Goal: Task Accomplishment & Management: Manage account settings

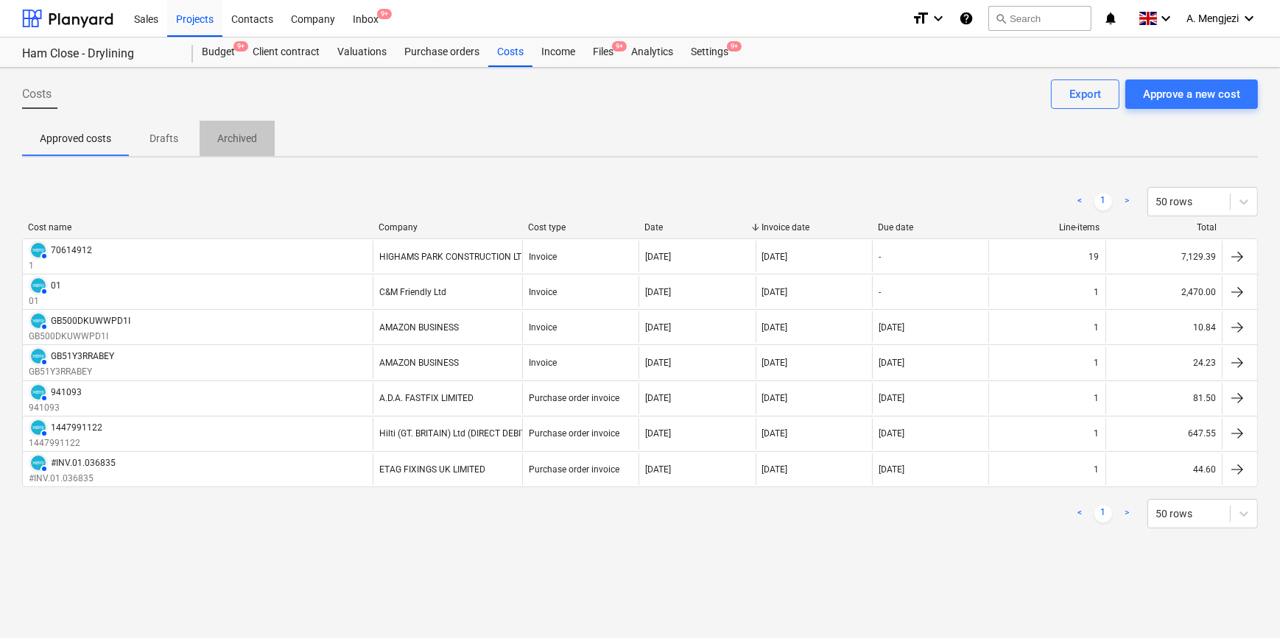
click at [233, 132] on p "Archived" at bounding box center [237, 138] width 40 height 15
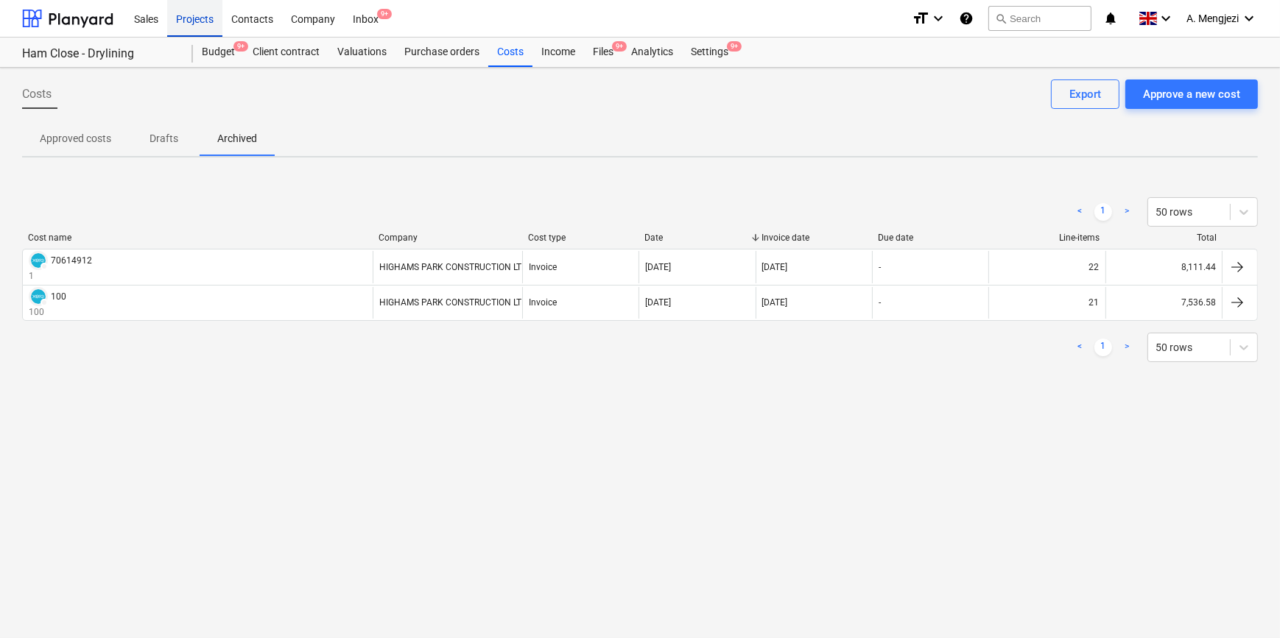
click at [203, 15] on div "Projects" at bounding box center [194, 18] width 55 height 38
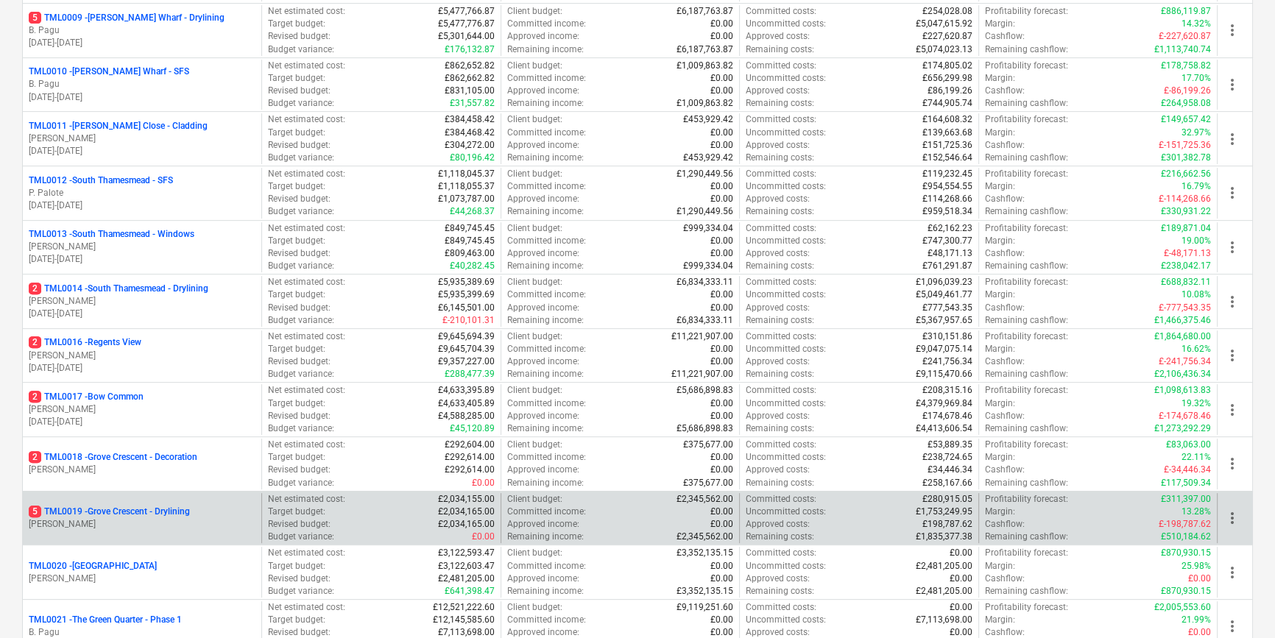
scroll to position [1004, 0]
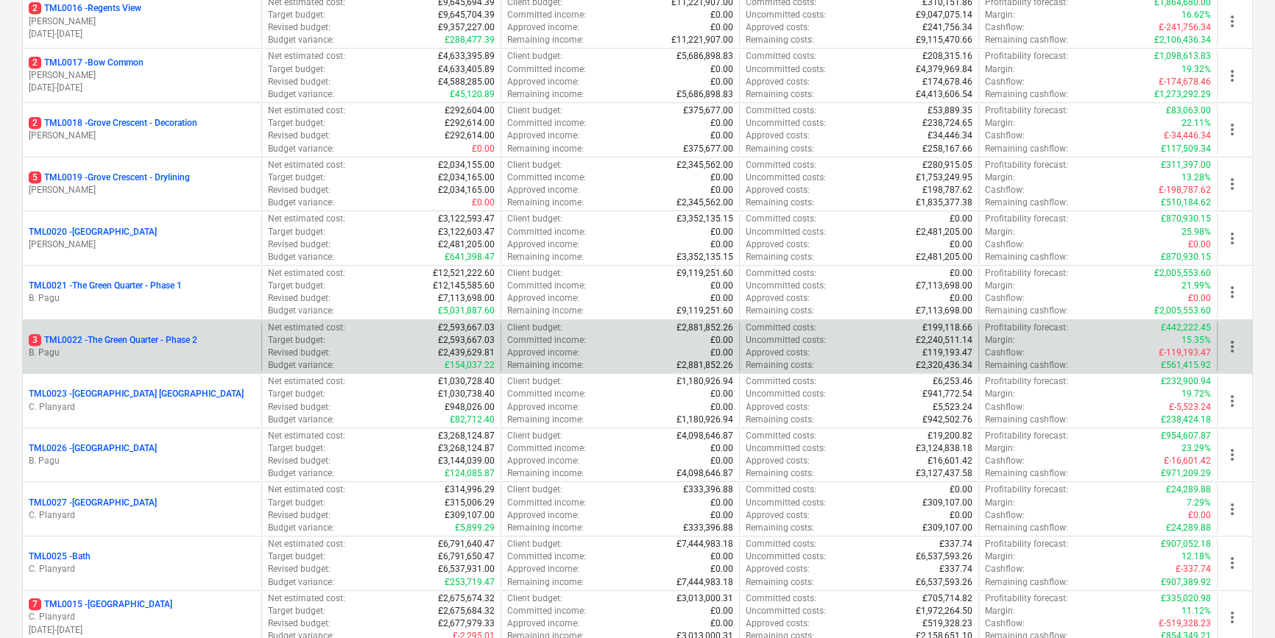
click at [132, 340] on p "3 TML0022 - The Green Quarter - Phase 2" at bounding box center [113, 340] width 169 height 13
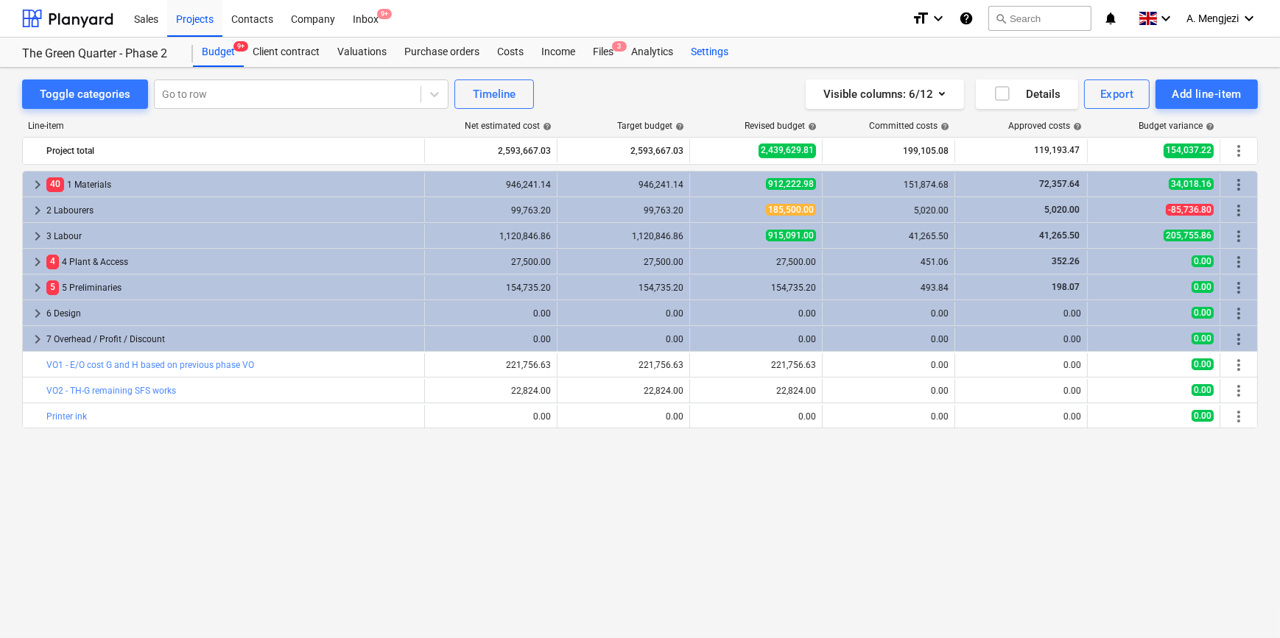
click at [706, 46] on div "Settings" at bounding box center [709, 52] width 55 height 29
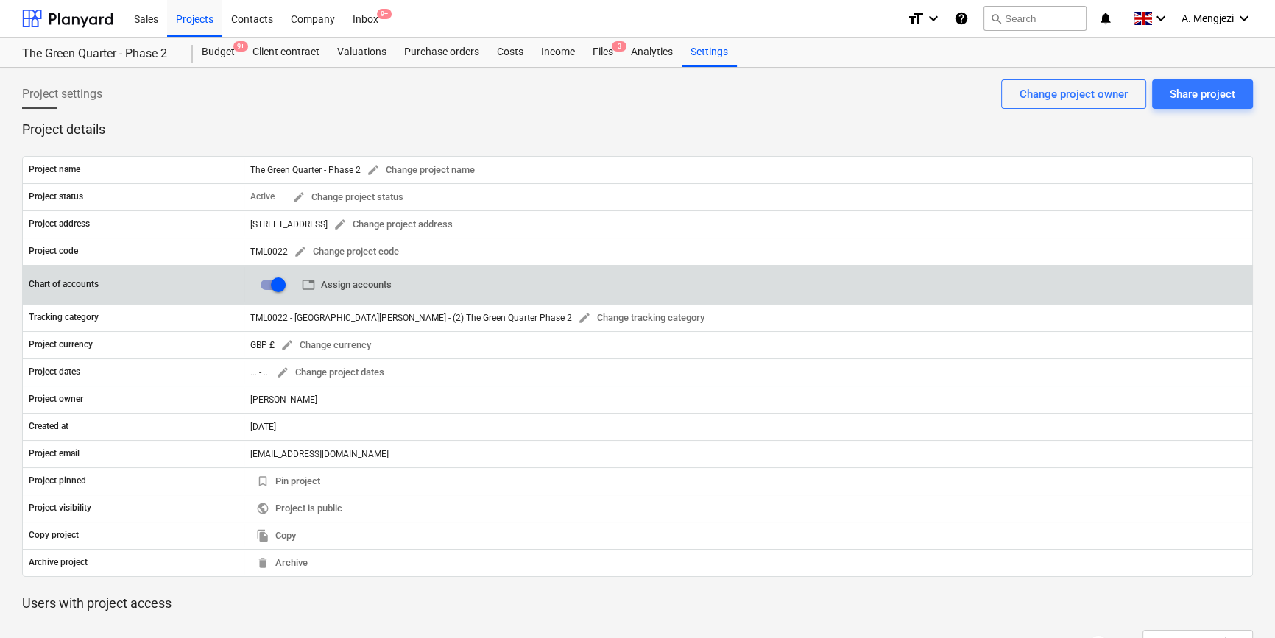
click at [363, 282] on span "table Assign accounts" at bounding box center [347, 285] width 90 height 17
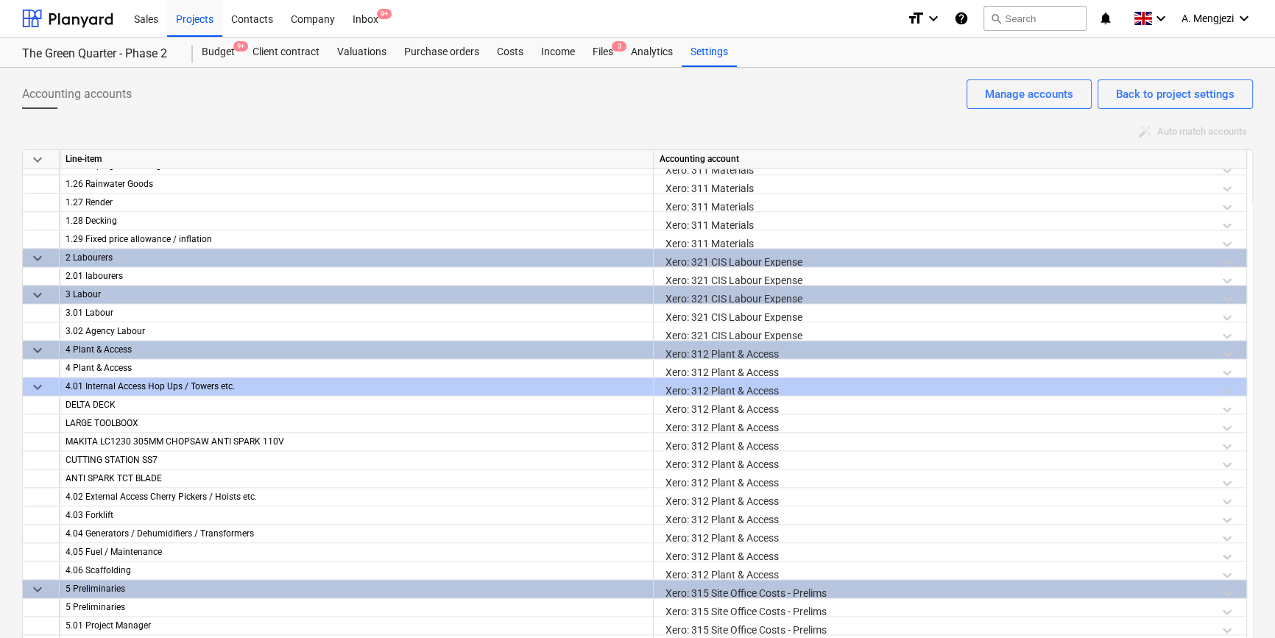
scroll to position [2907, 0]
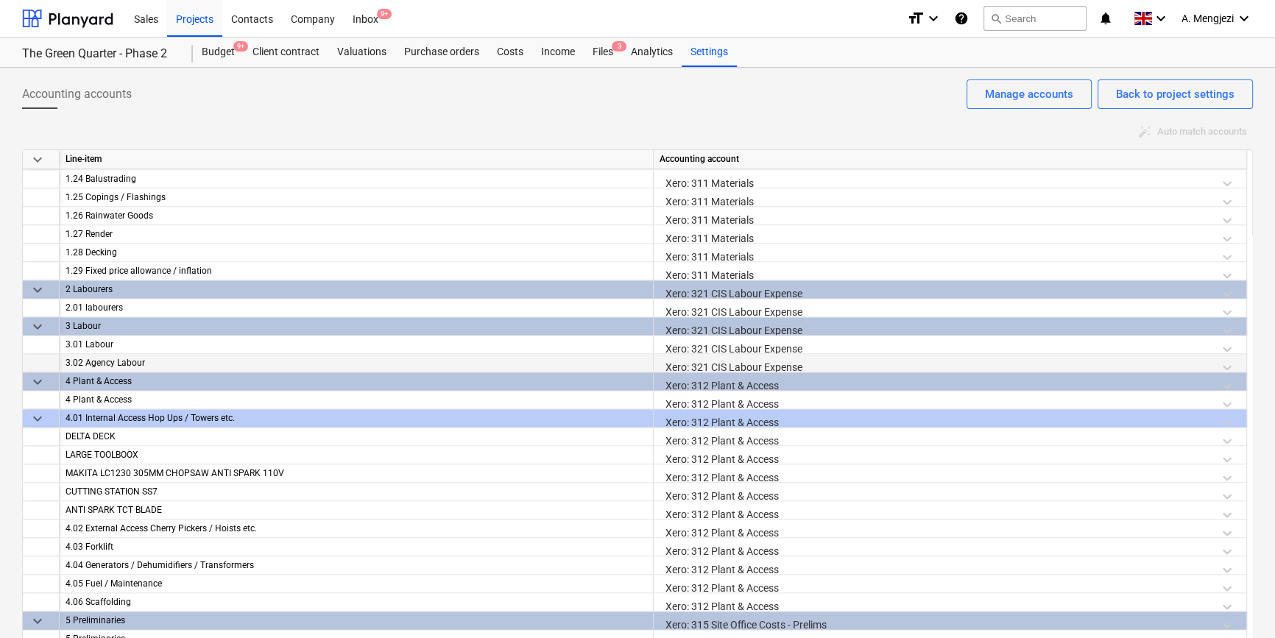
click at [712, 363] on div "Xero: 321 CIS Labour Expense" at bounding box center [950, 367] width 581 height 26
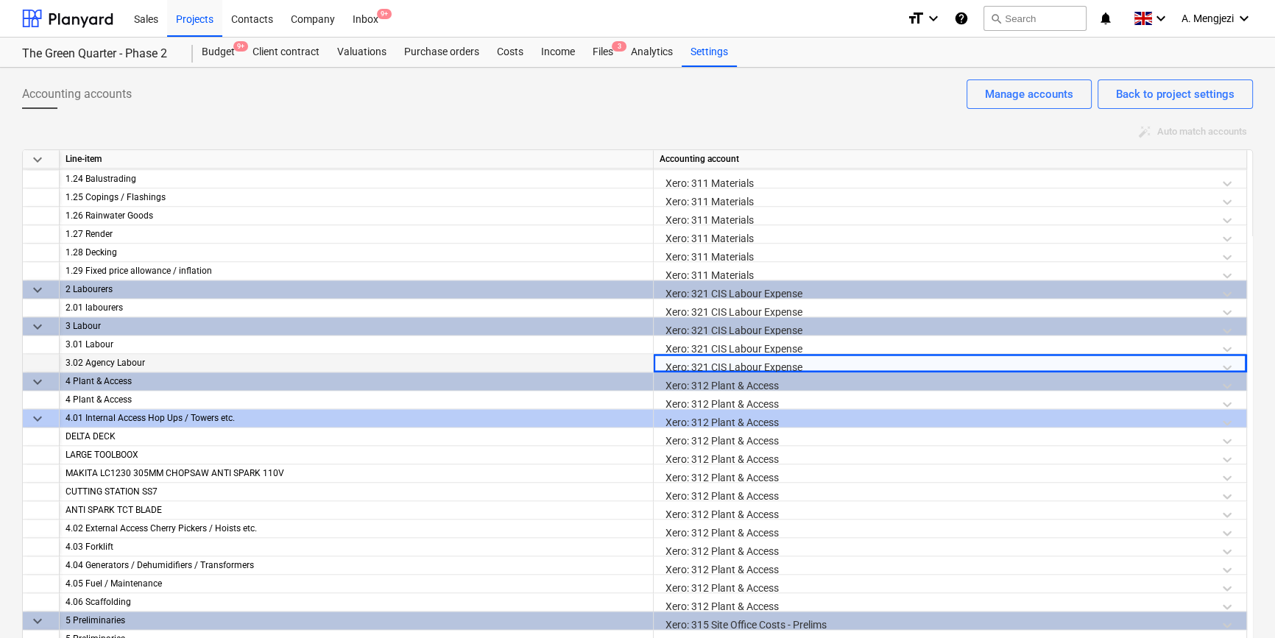
click at [711, 365] on div "Xero: 321 CIS Labour Expense" at bounding box center [950, 367] width 581 height 26
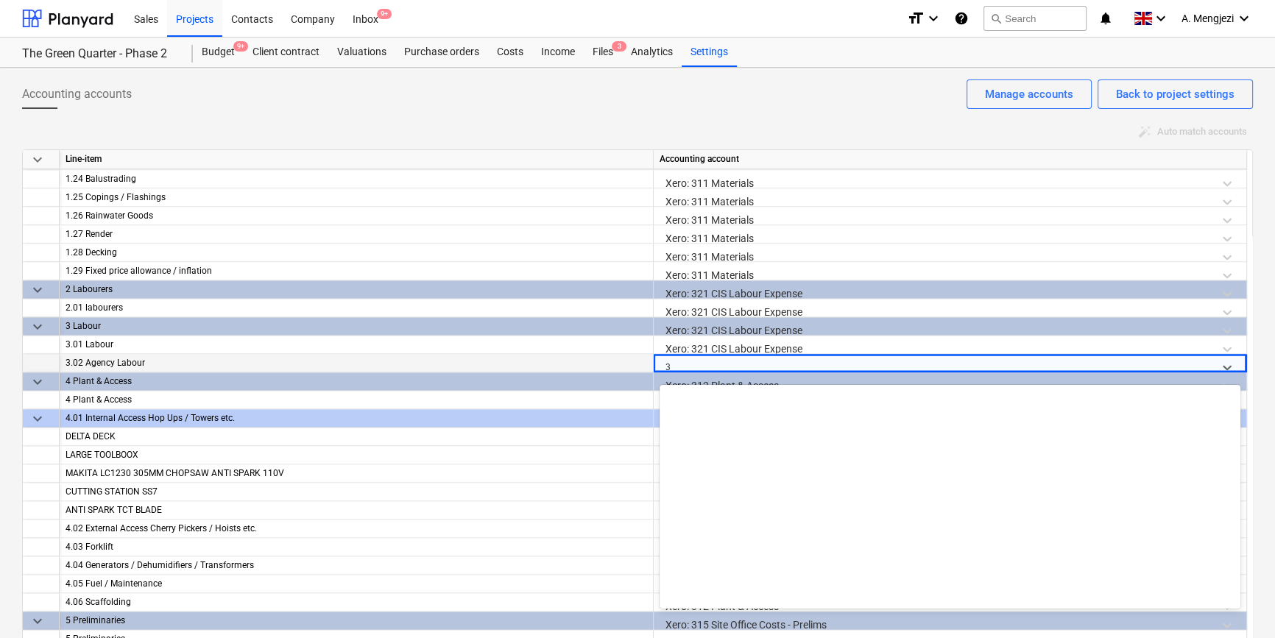
scroll to position [515, 0]
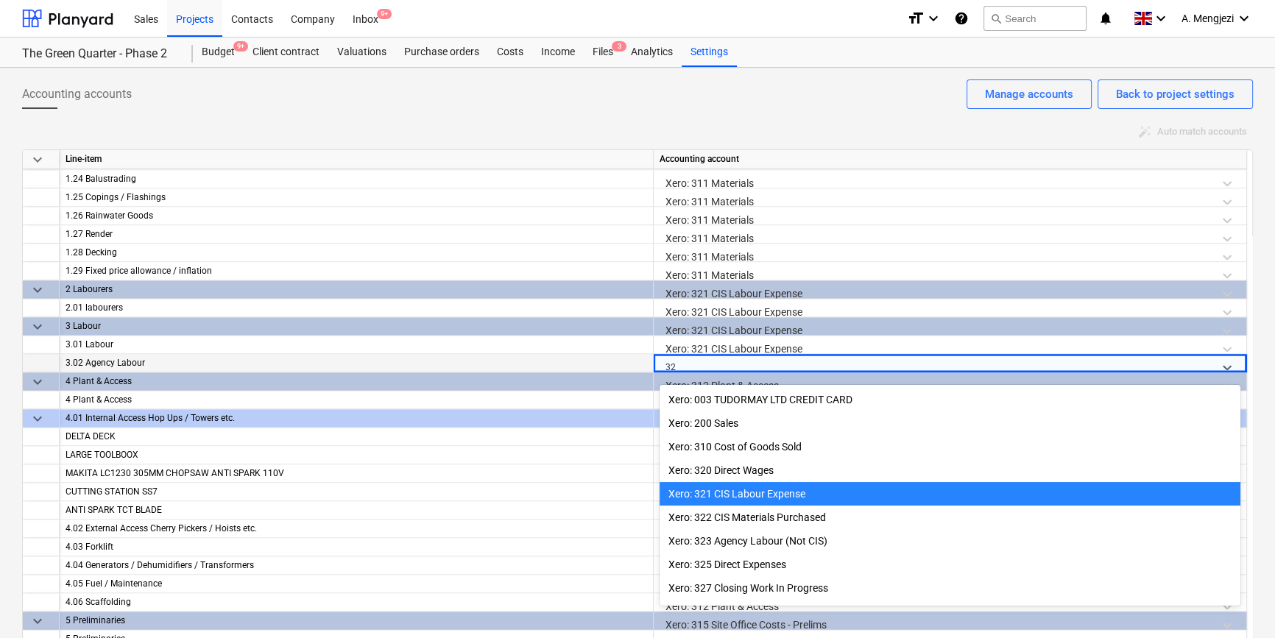
type input "323"
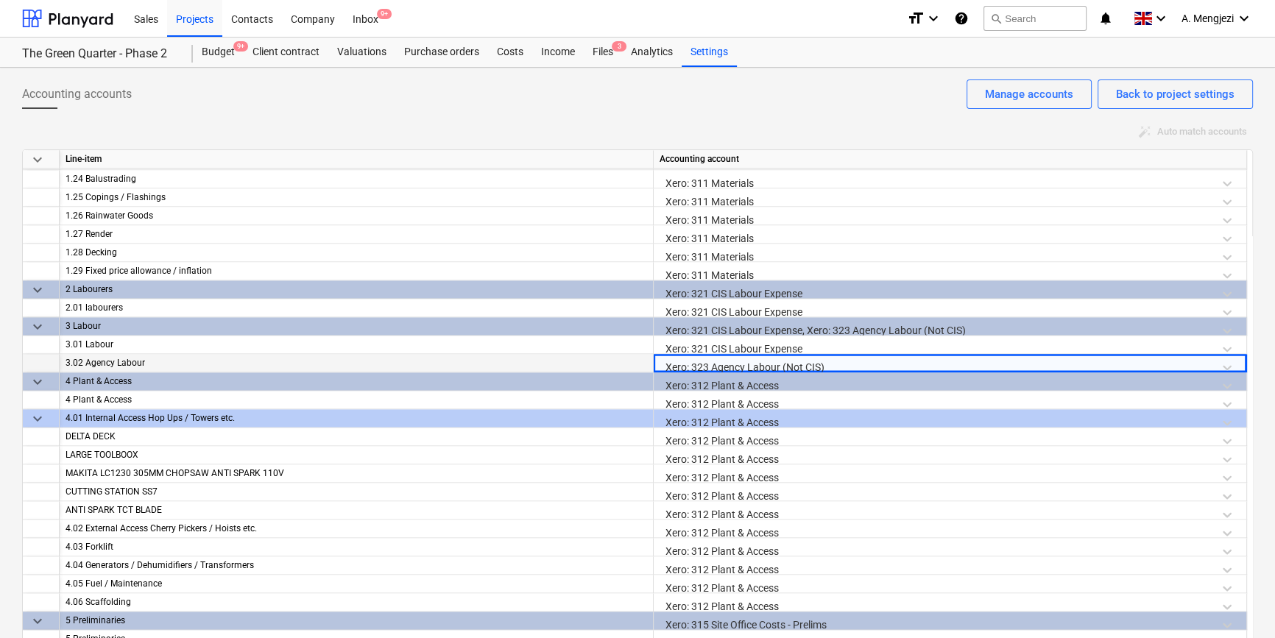
click at [847, 323] on div "Xero: 321 CIS Labour Expense, Xero: 323 Agency Labour (Not CIS)" at bounding box center [950, 330] width 581 height 26
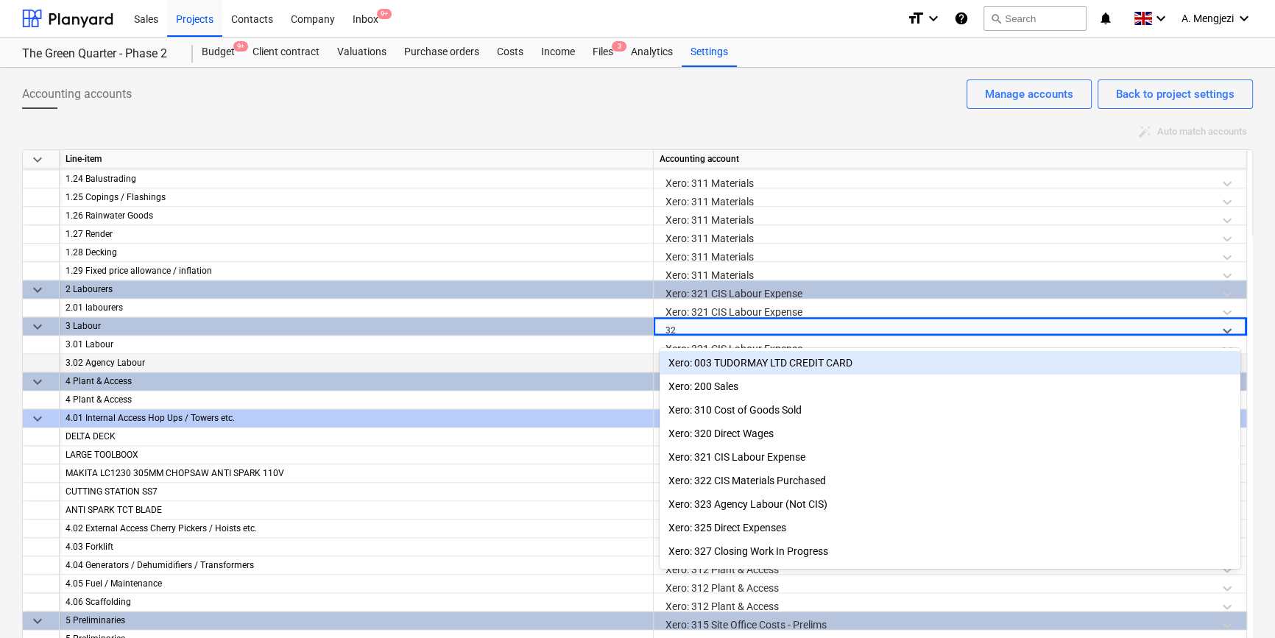
type input "321"
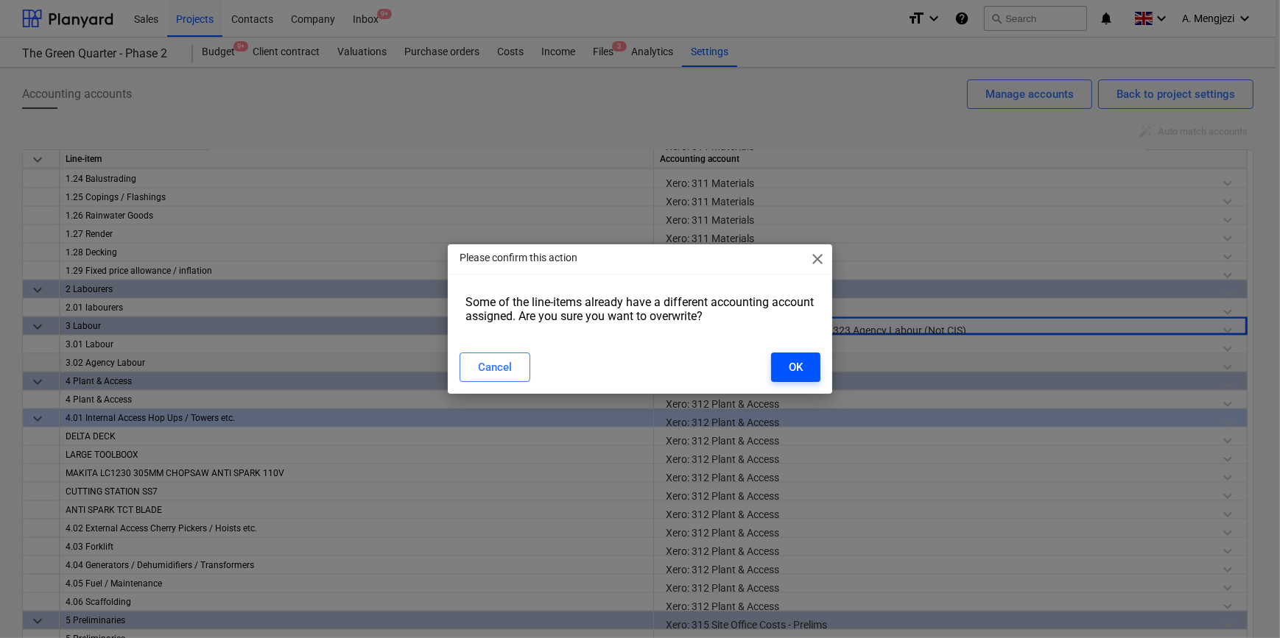
click at [797, 359] on div "OK" at bounding box center [796, 367] width 14 height 19
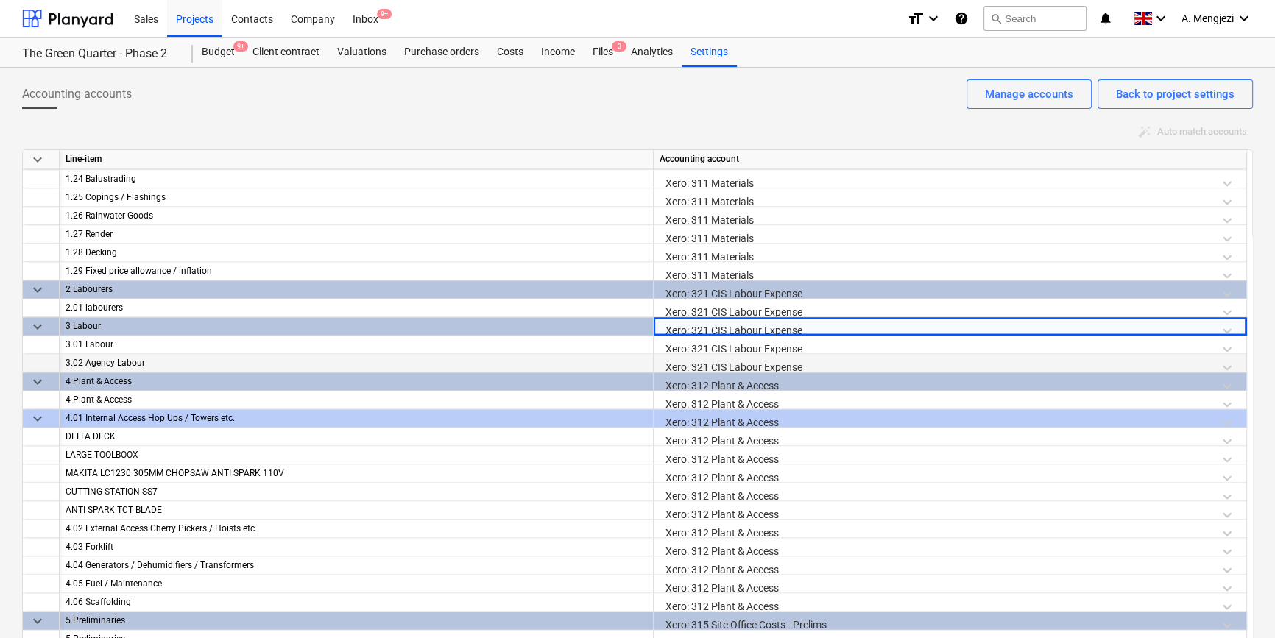
click at [704, 359] on div "Xero: 321 CIS Labour Expense" at bounding box center [950, 367] width 581 height 26
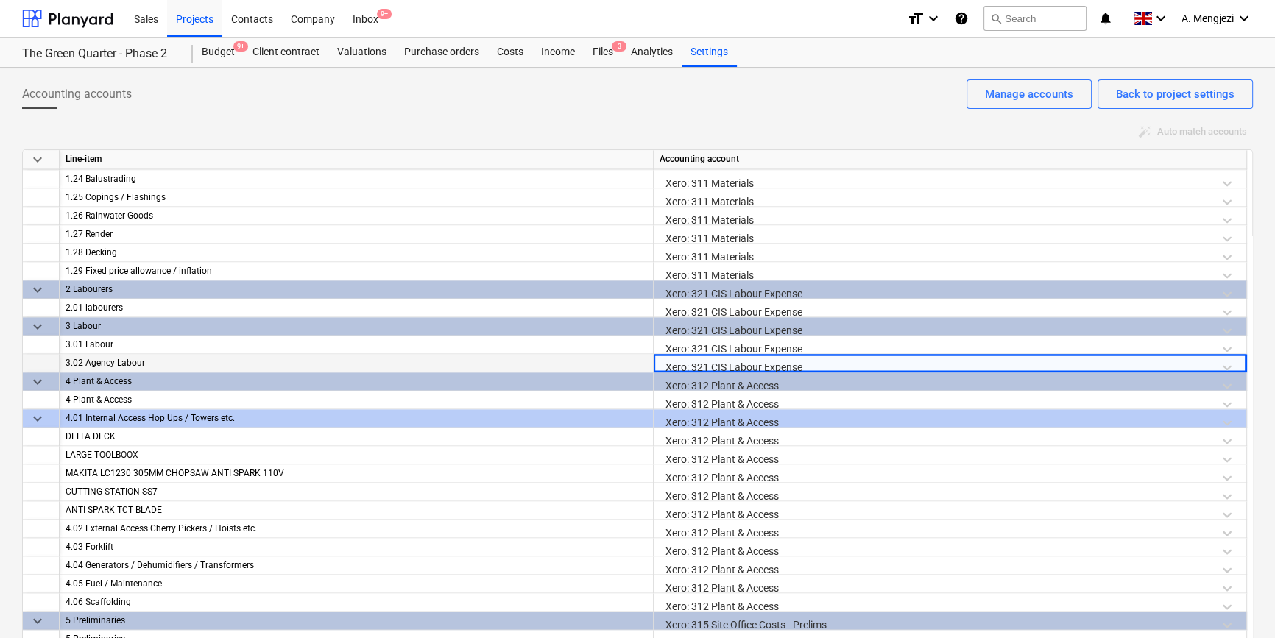
click at [704, 367] on div "Xero: 321 CIS Labour Expense" at bounding box center [950, 367] width 581 height 26
click at [706, 367] on div "Xero: 321 CIS Labour Expense" at bounding box center [950, 367] width 581 height 26
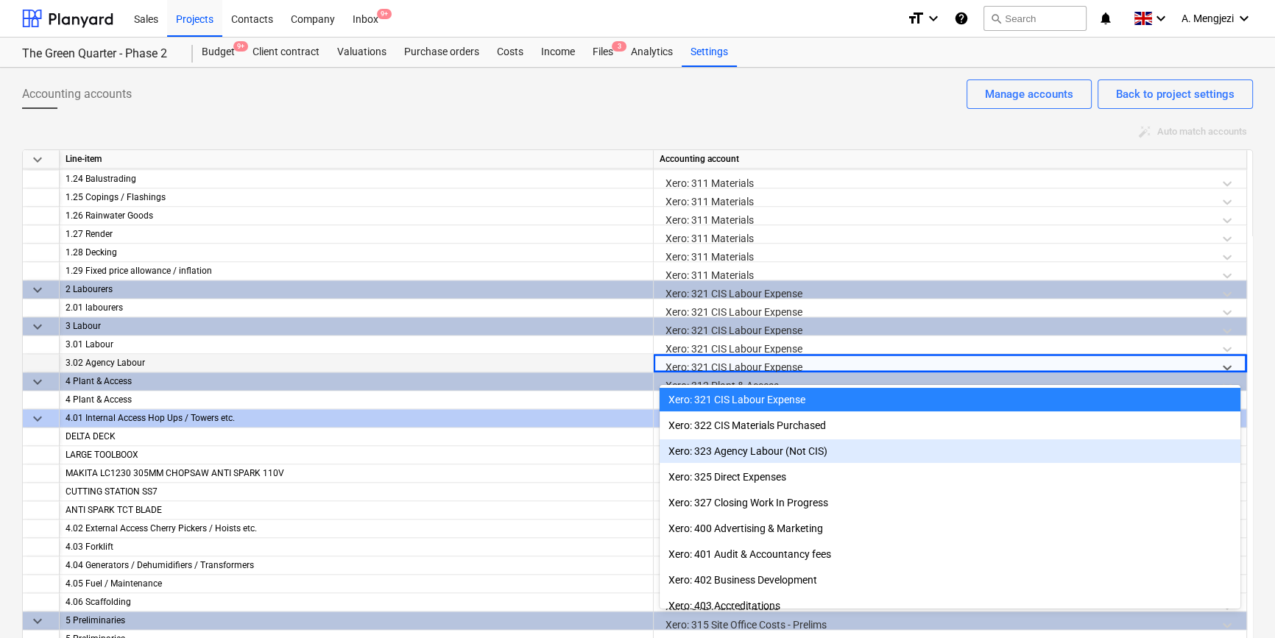
click at [714, 446] on div "Xero: 323 Agency Labour (Not CIS)" at bounding box center [950, 452] width 581 height 24
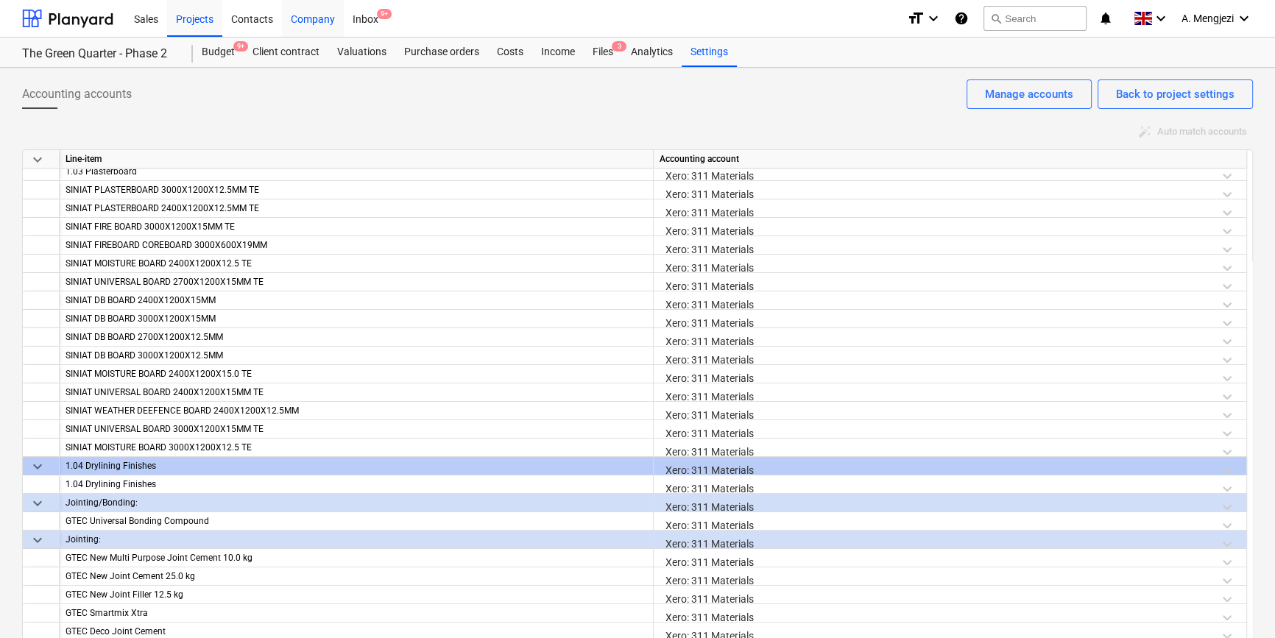
scroll to position [212, 0]
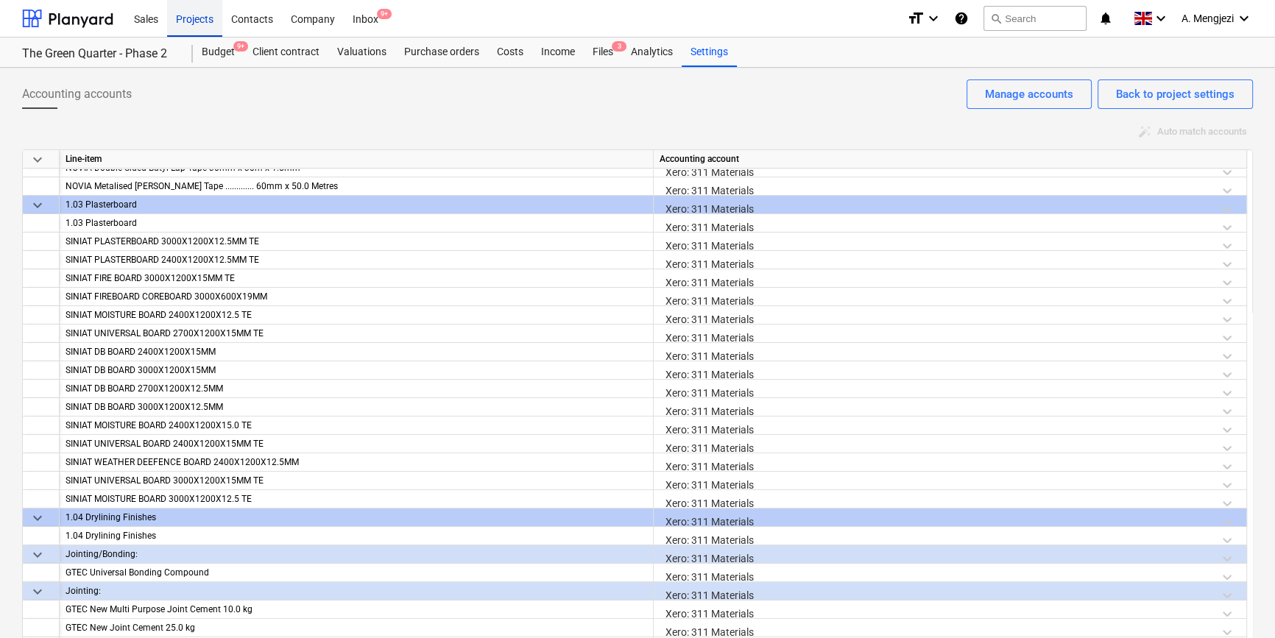
click at [199, 19] on div "Projects" at bounding box center [194, 18] width 55 height 38
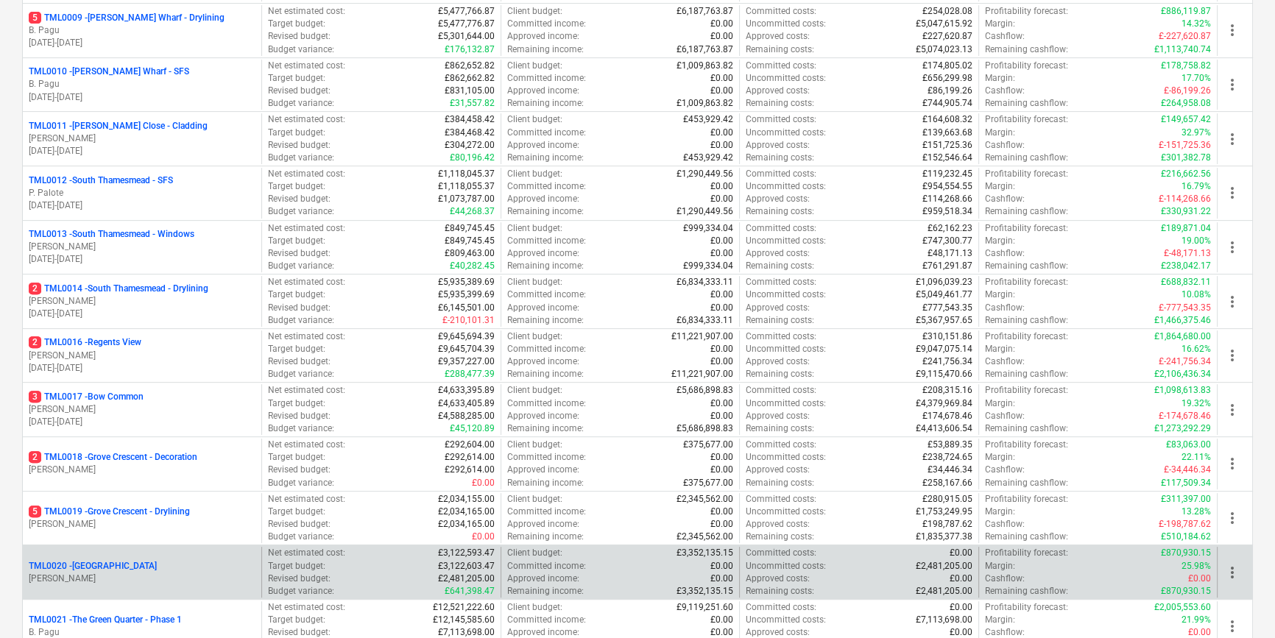
scroll to position [1004, 0]
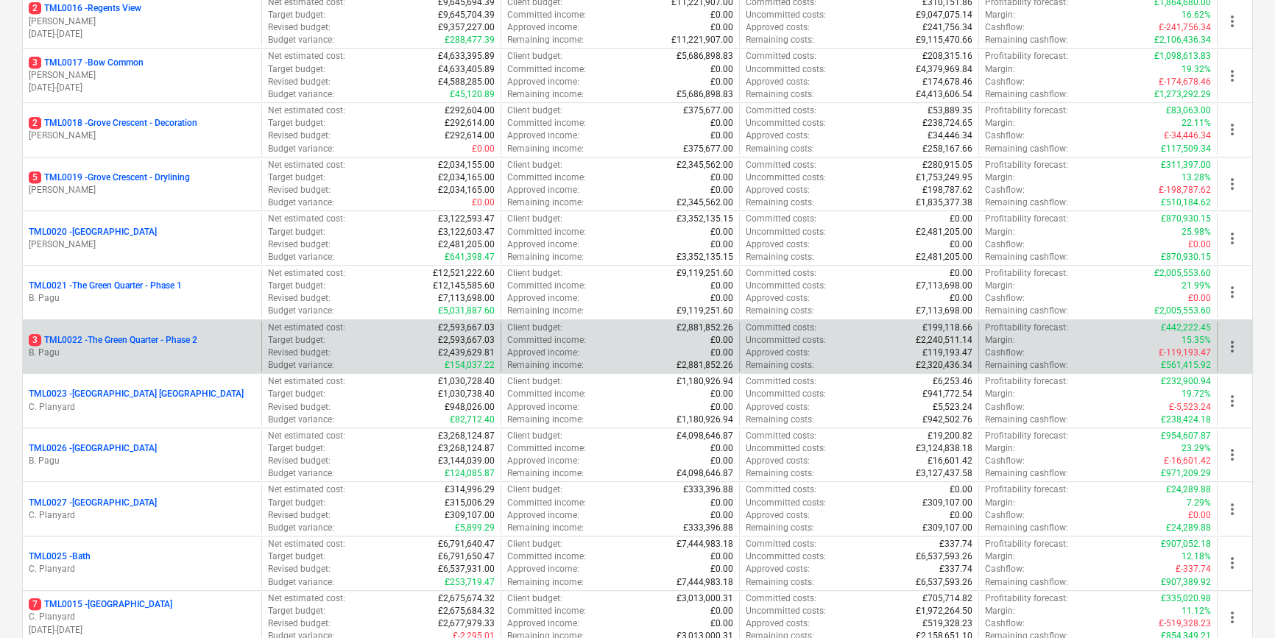
click at [160, 338] on p "3 TML0022 - The Green Quarter - Phase 2" at bounding box center [113, 340] width 169 height 13
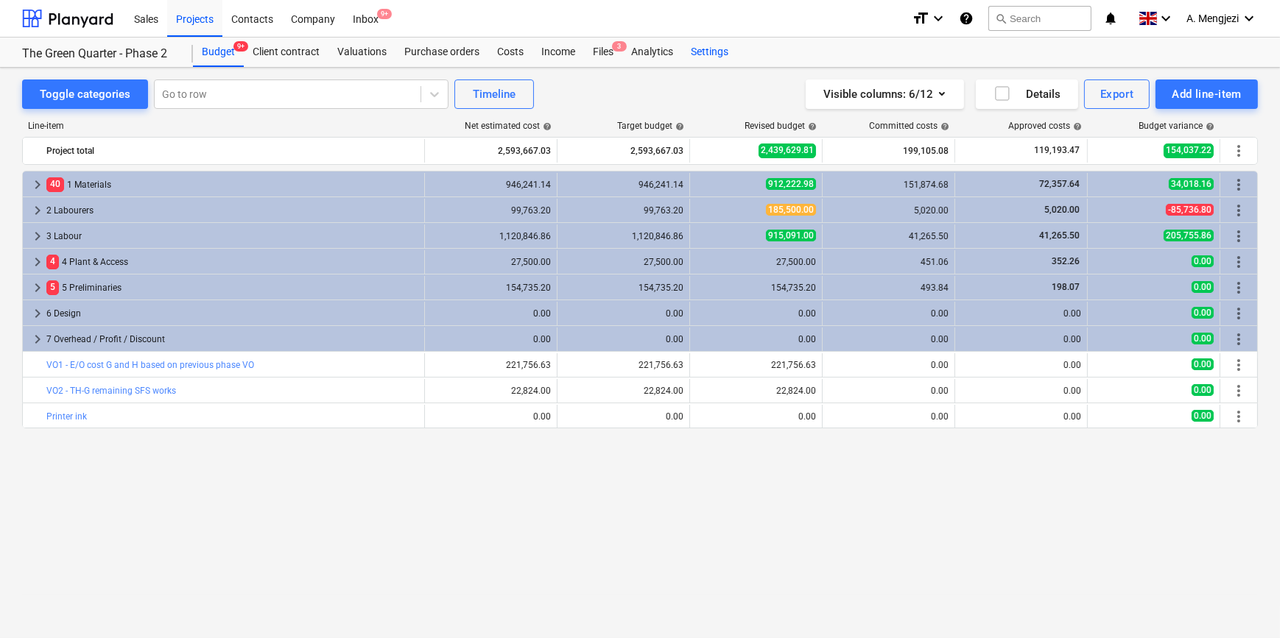
click at [703, 43] on div "Settings" at bounding box center [709, 52] width 55 height 29
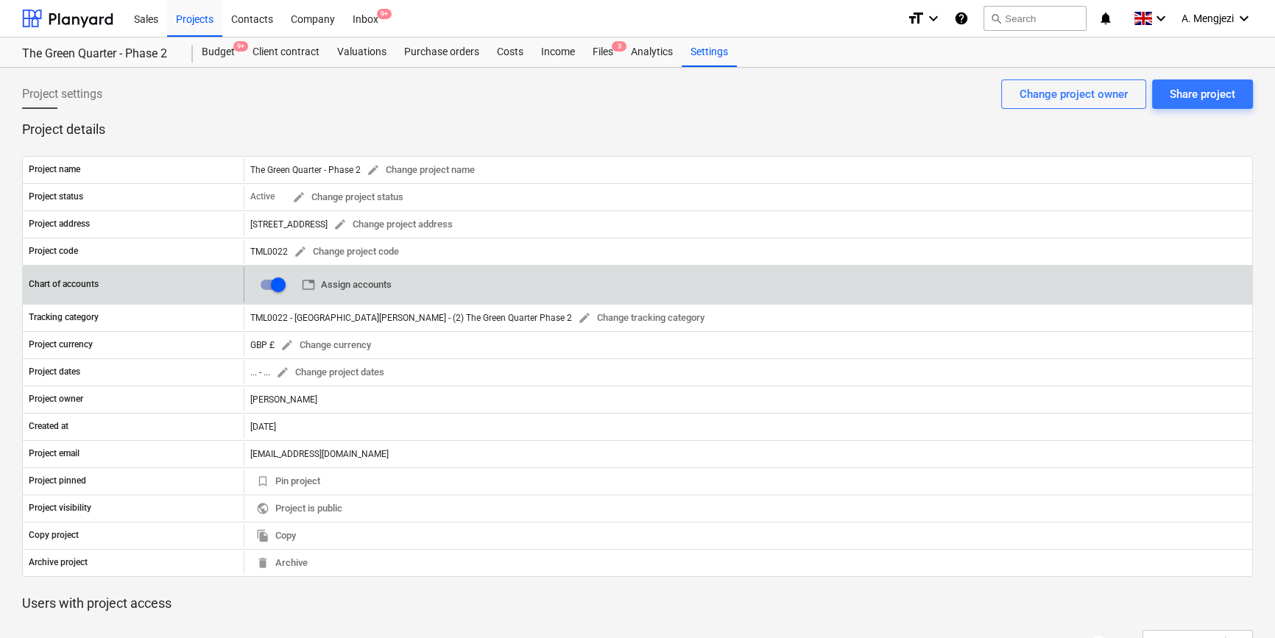
click at [396, 289] on button "table Assign accounts" at bounding box center [347, 285] width 102 height 23
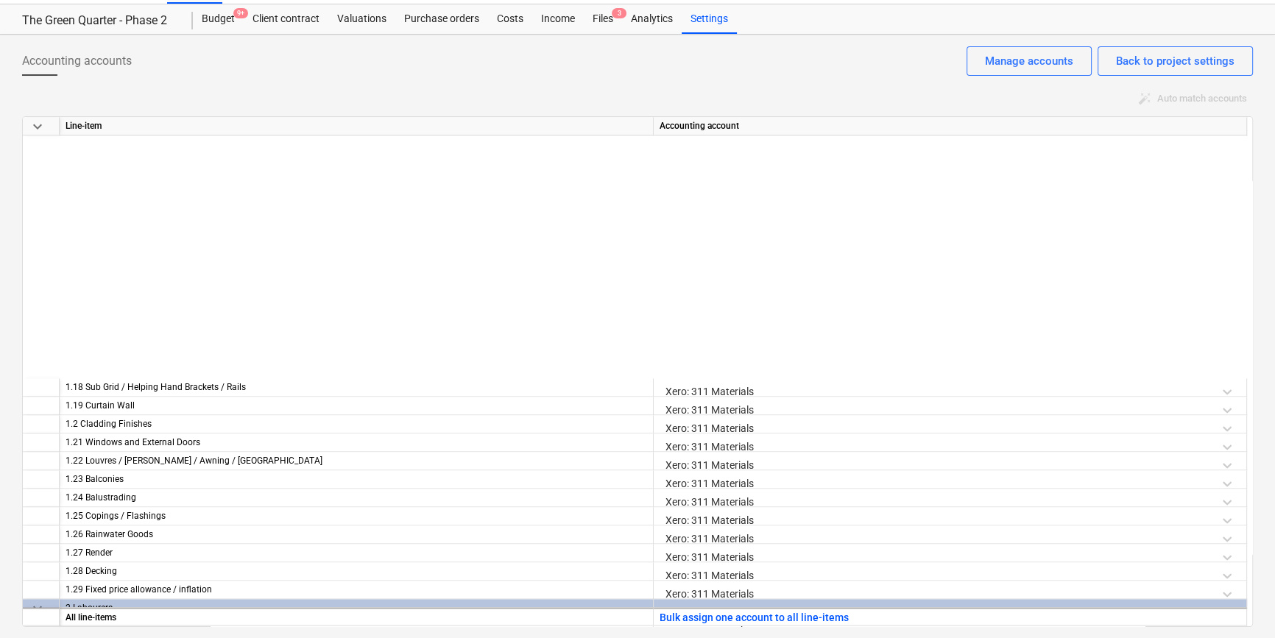
scroll to position [2889, 0]
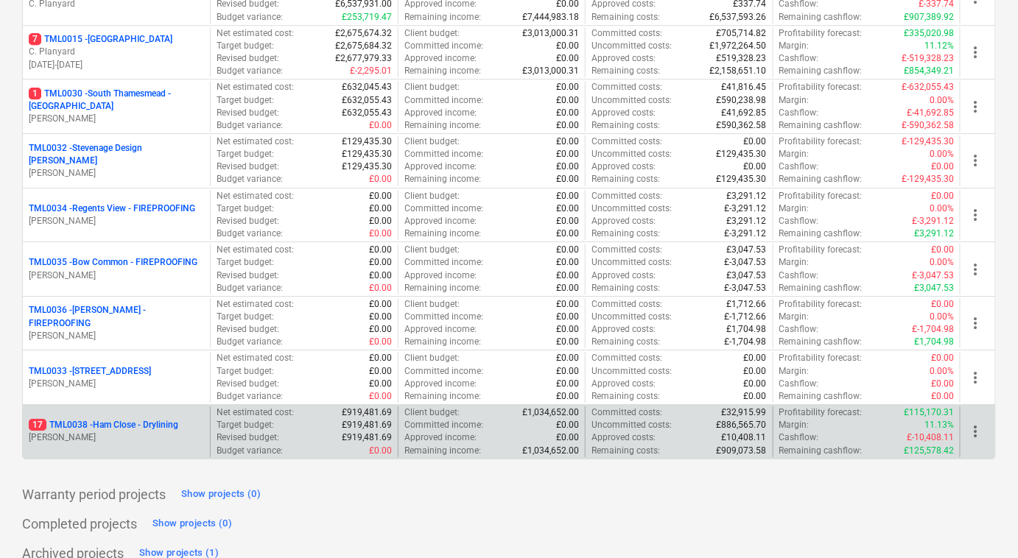
scroll to position [1580, 0]
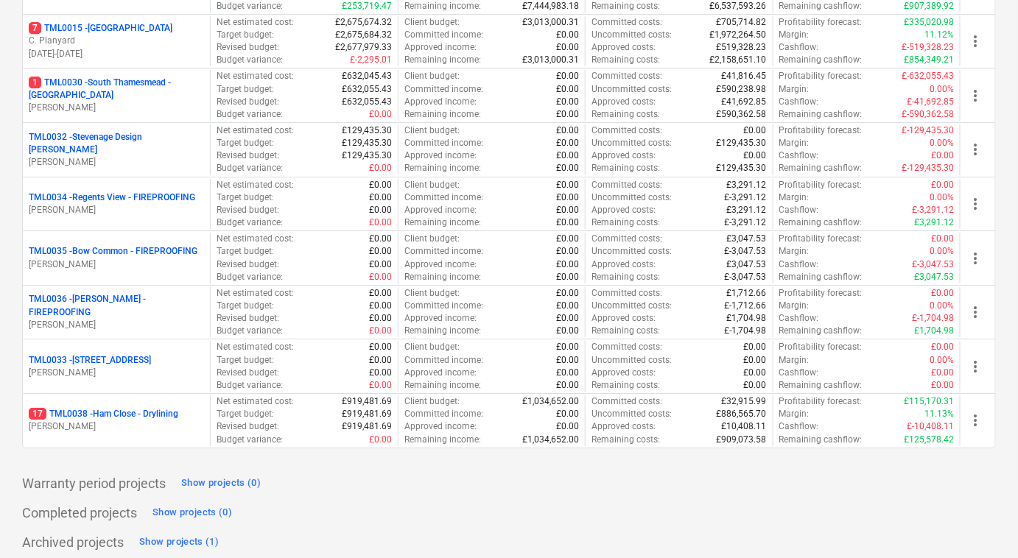
click at [110, 410] on p "17 TML0038 - Ham Close - Drylining" at bounding box center [103, 414] width 149 height 13
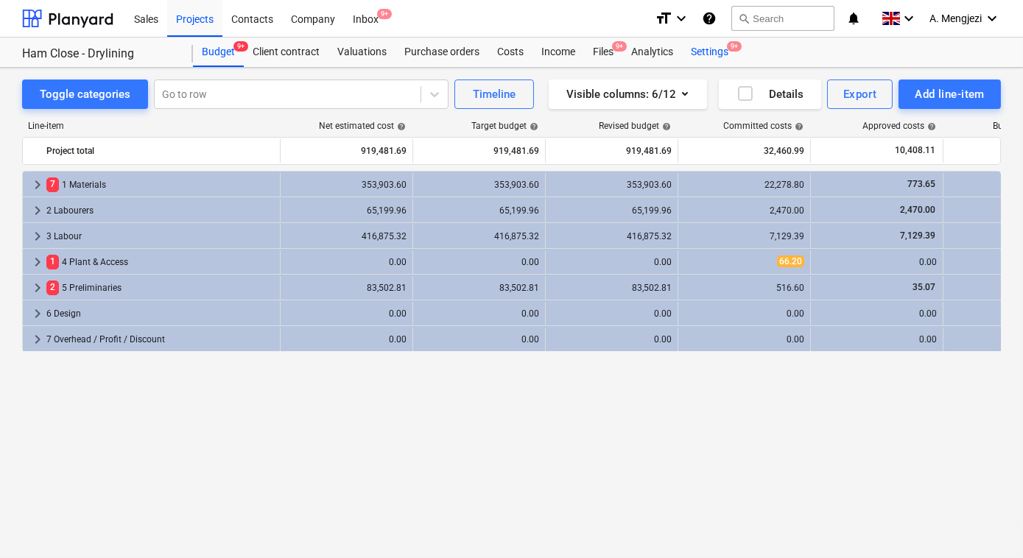
click at [704, 53] on div "Settings 9+" at bounding box center [709, 52] width 55 height 29
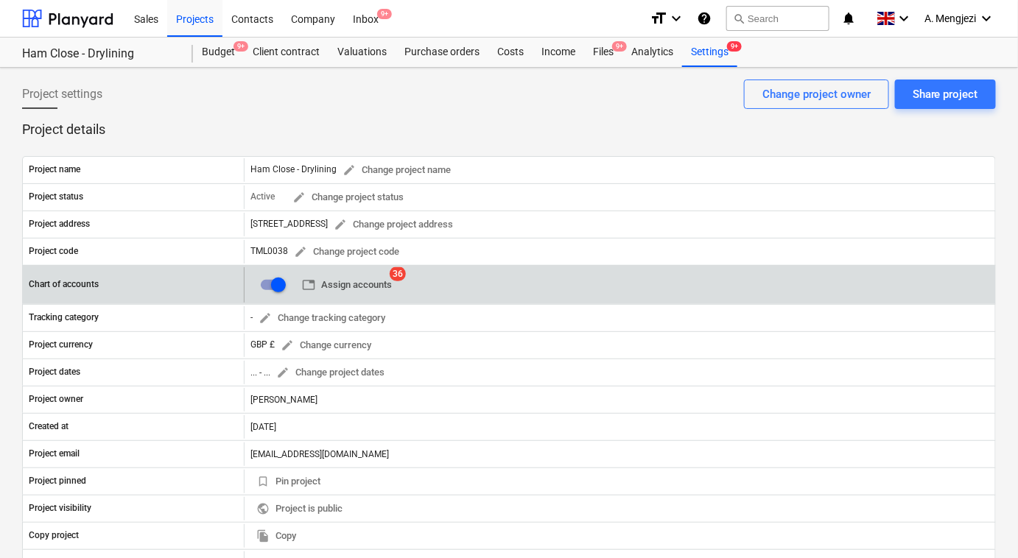
click at [364, 282] on span "table Assign accounts" at bounding box center [347, 285] width 90 height 17
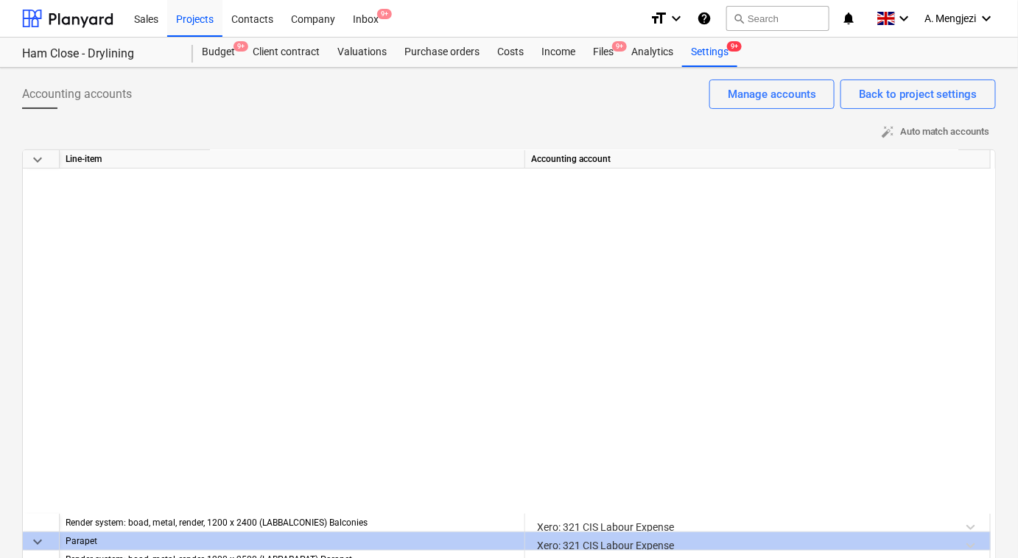
scroll to position [22400, 0]
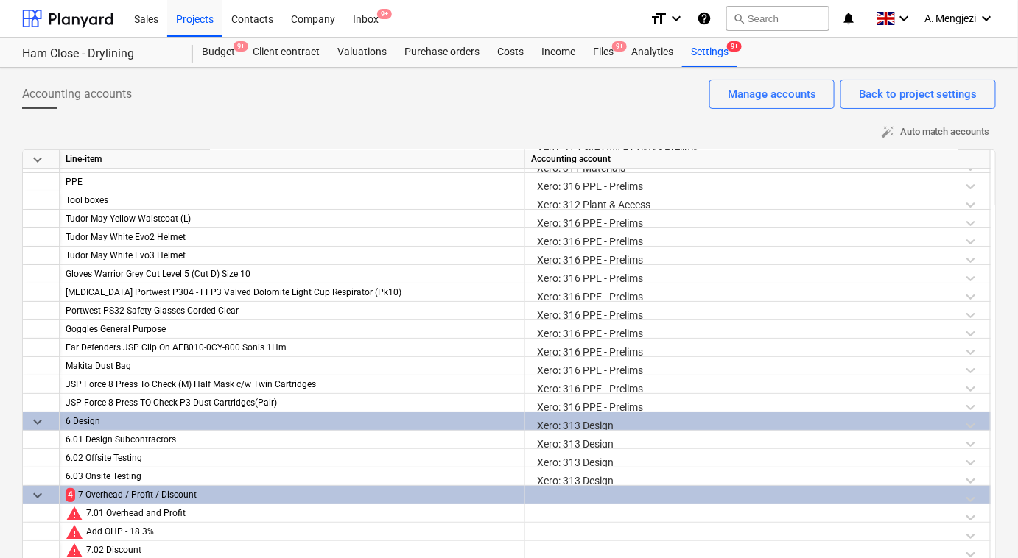
click at [607, 493] on div at bounding box center [757, 499] width 453 height 26
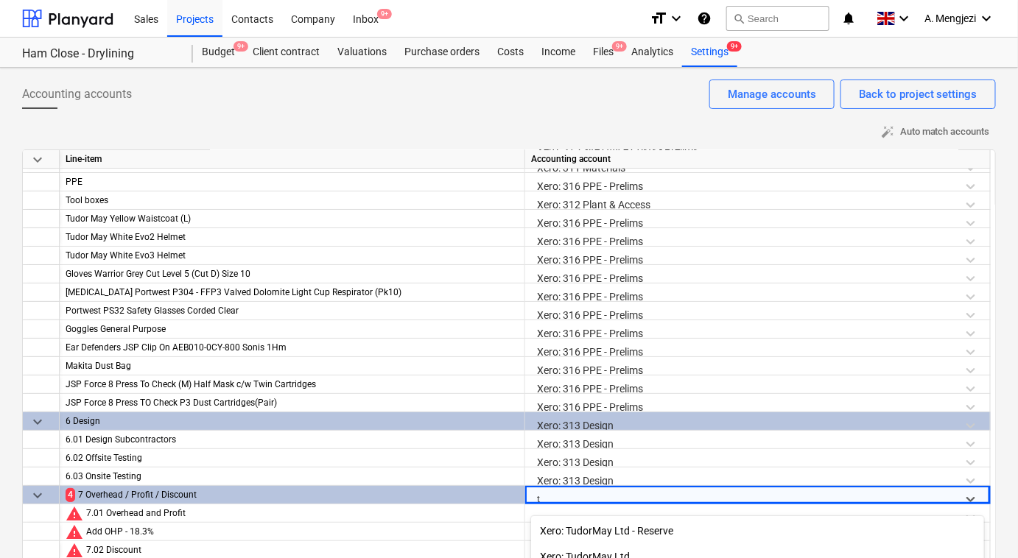
scroll to position [178, 0]
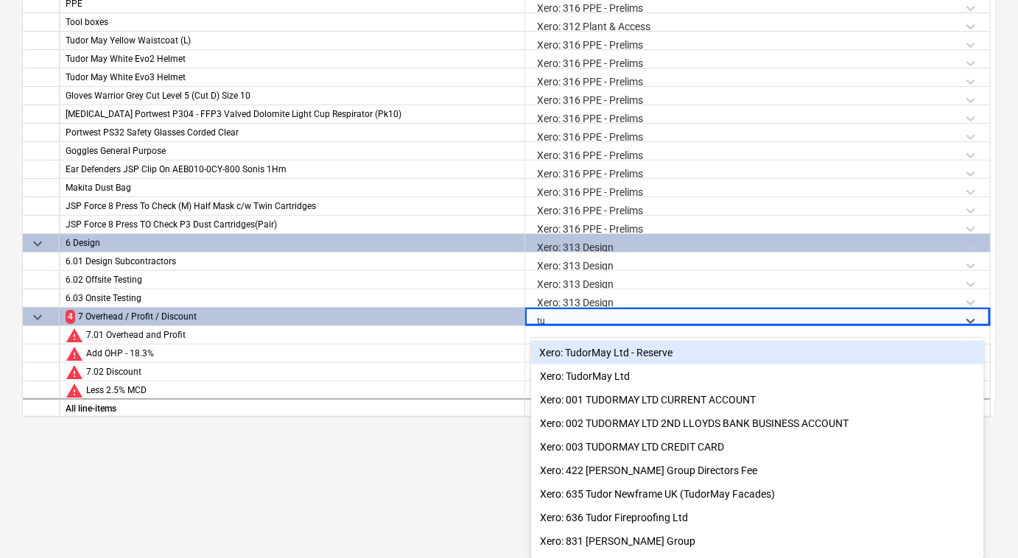
type input "tud"
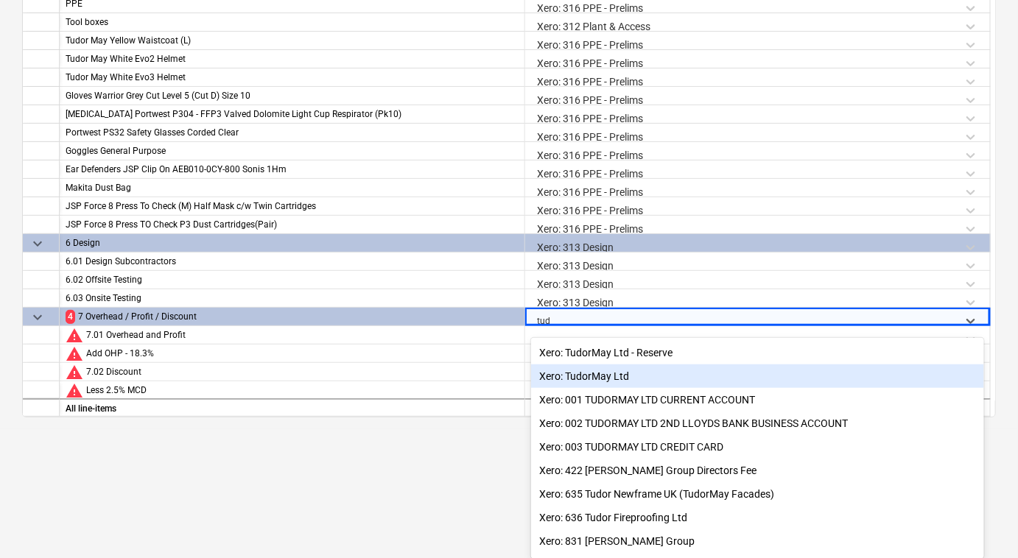
click at [697, 381] on div "Xero: TudorMay Ltd" at bounding box center [757, 377] width 453 height 24
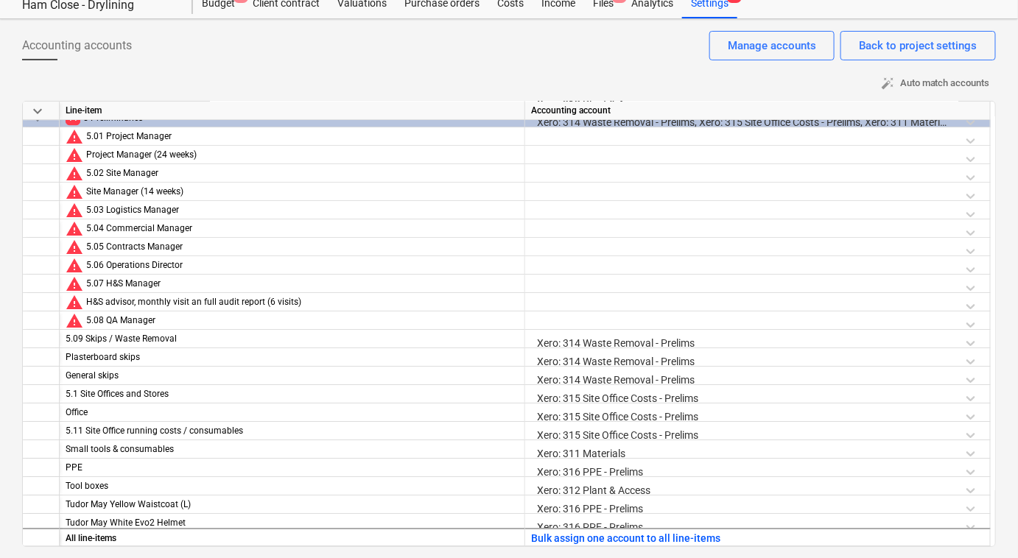
scroll to position [21730, 0]
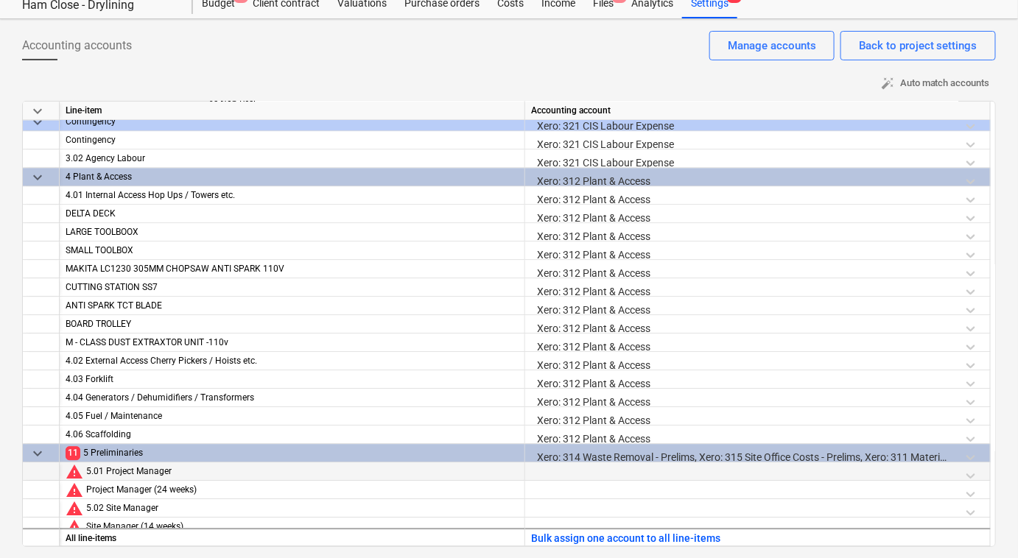
click at [552, 466] on div at bounding box center [757, 475] width 453 height 26
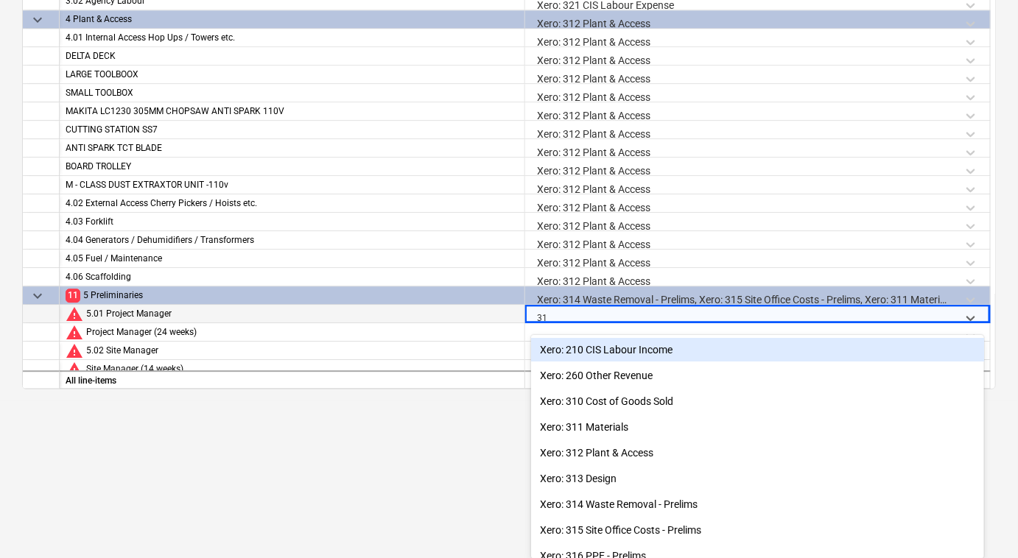
type input "315"
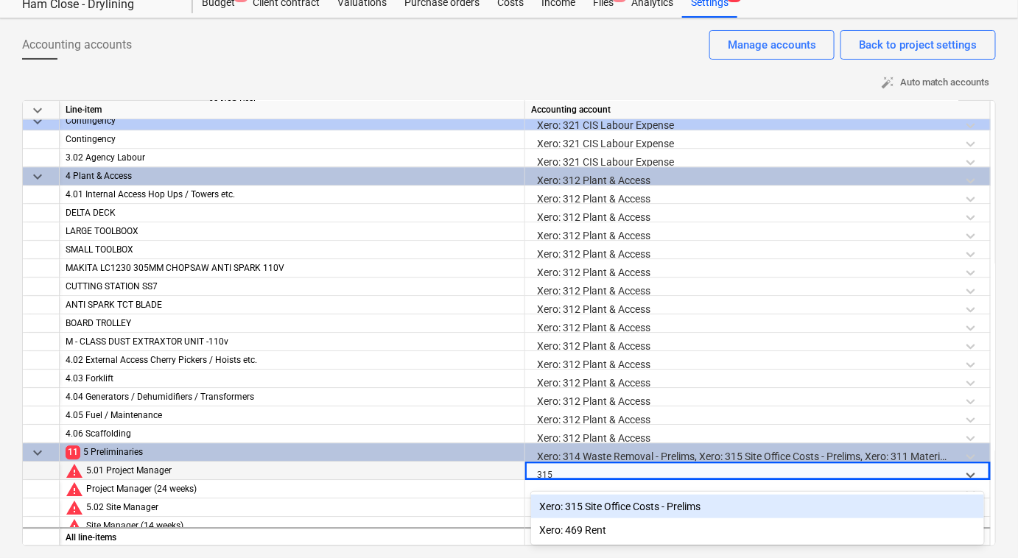
scroll to position [49, 0]
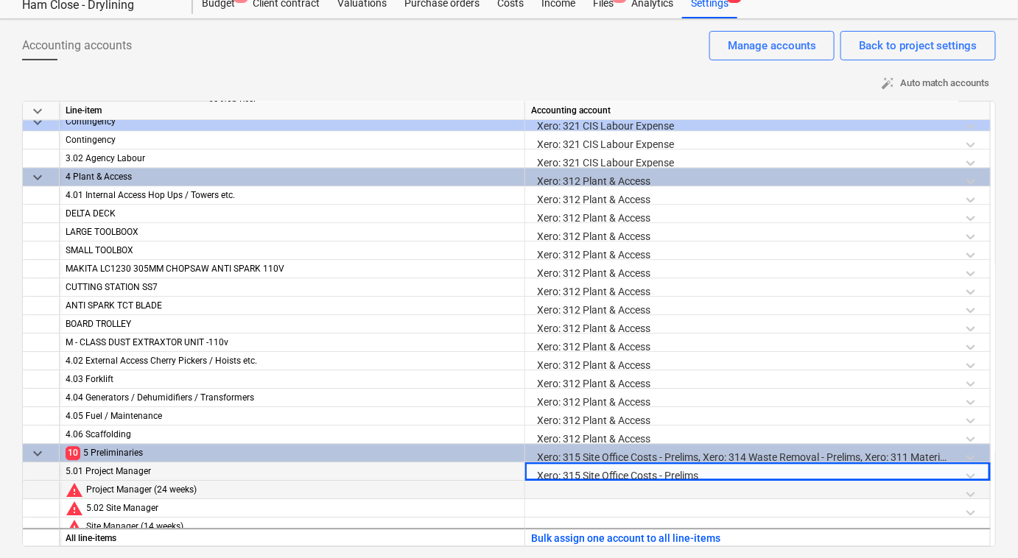
click at [535, 494] on div at bounding box center [757, 494] width 453 height 26
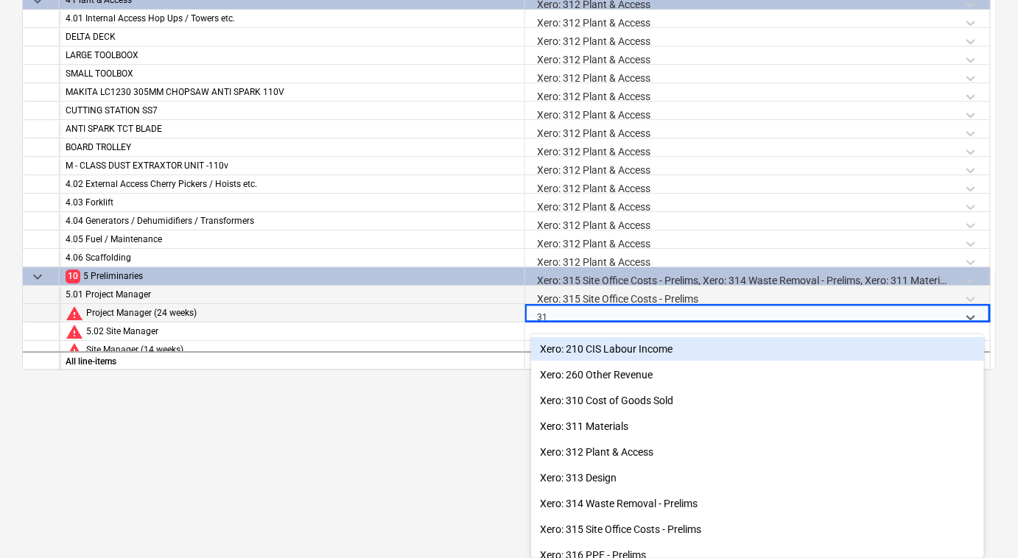
type input "315"
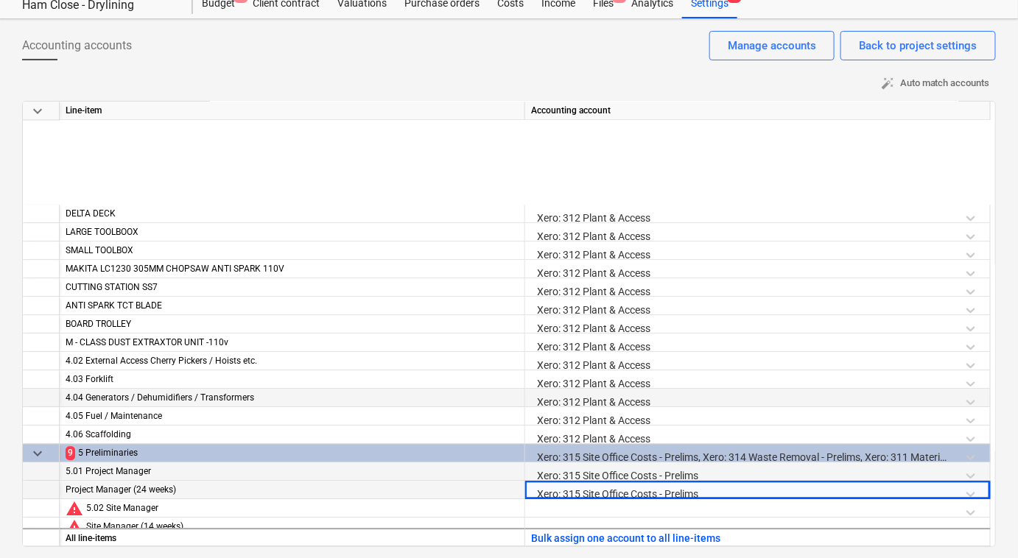
scroll to position [22065, 0]
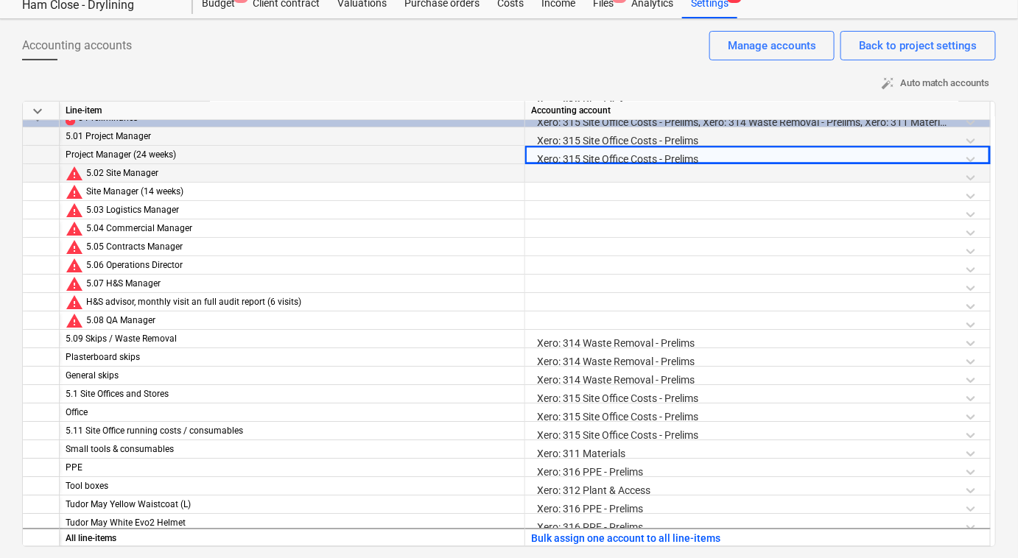
click at [557, 169] on div at bounding box center [757, 177] width 453 height 26
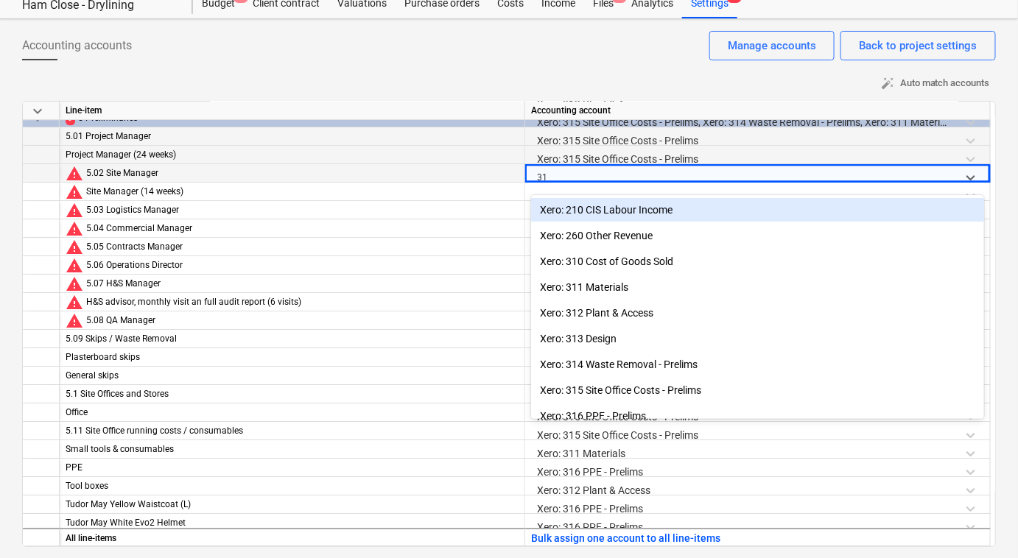
type input "315"
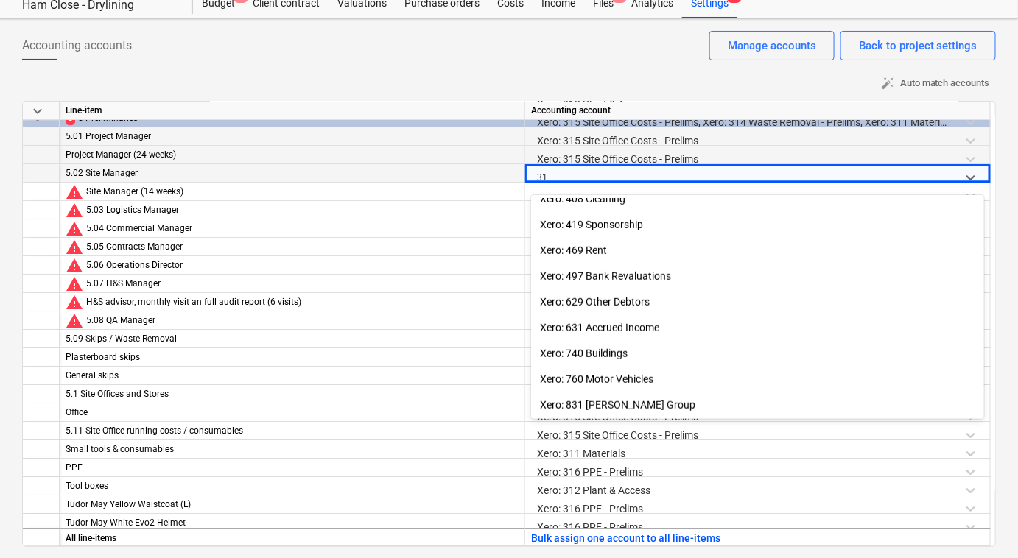
scroll to position [345, 0]
type input "315"
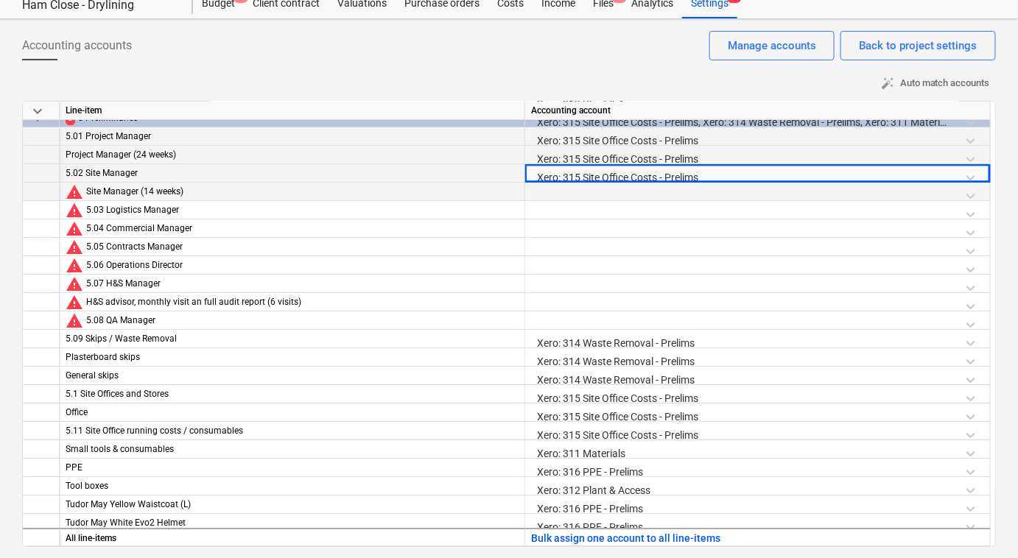
click at [568, 188] on div at bounding box center [757, 196] width 453 height 26
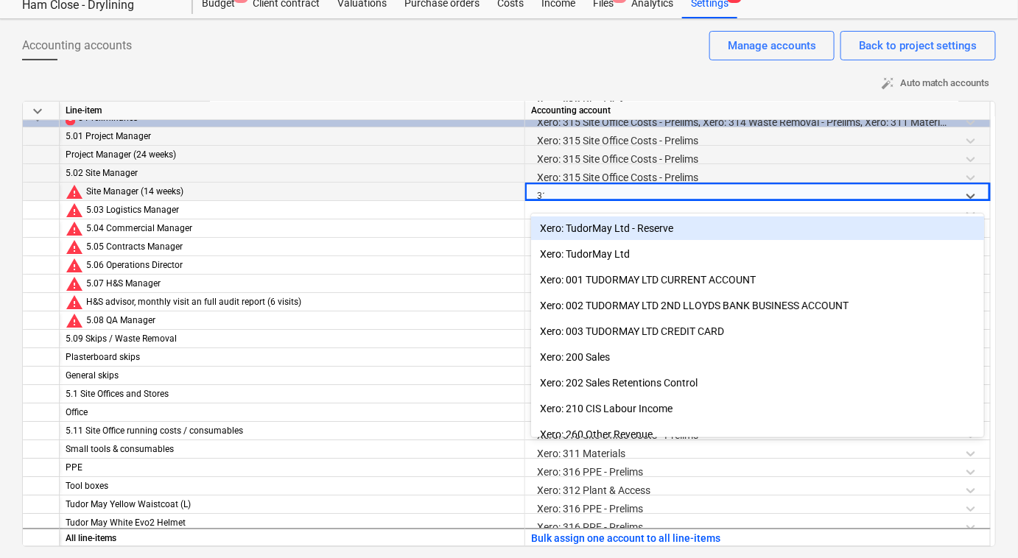
type input "315"
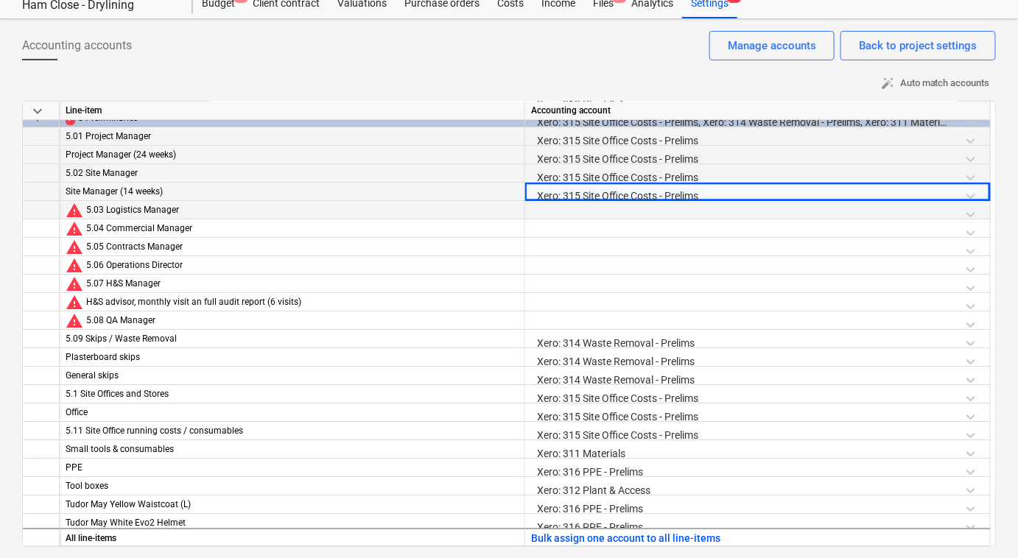
click at [579, 213] on div at bounding box center [757, 214] width 453 height 26
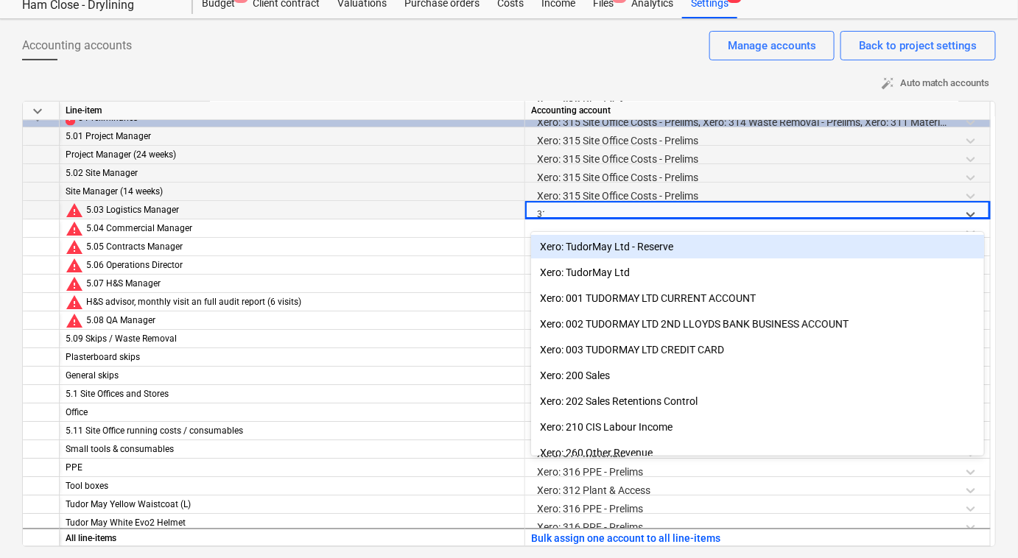
type input "315"
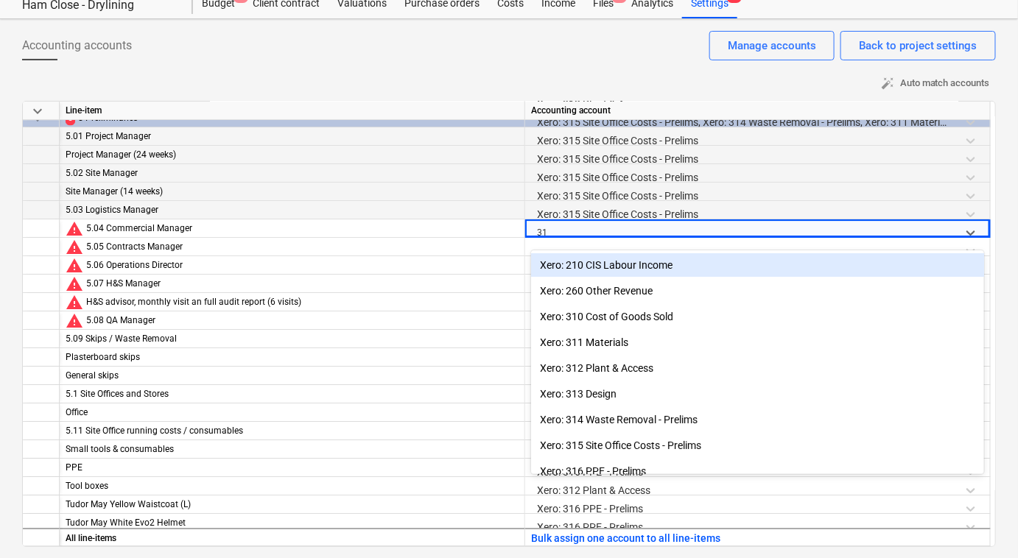
type input "315"
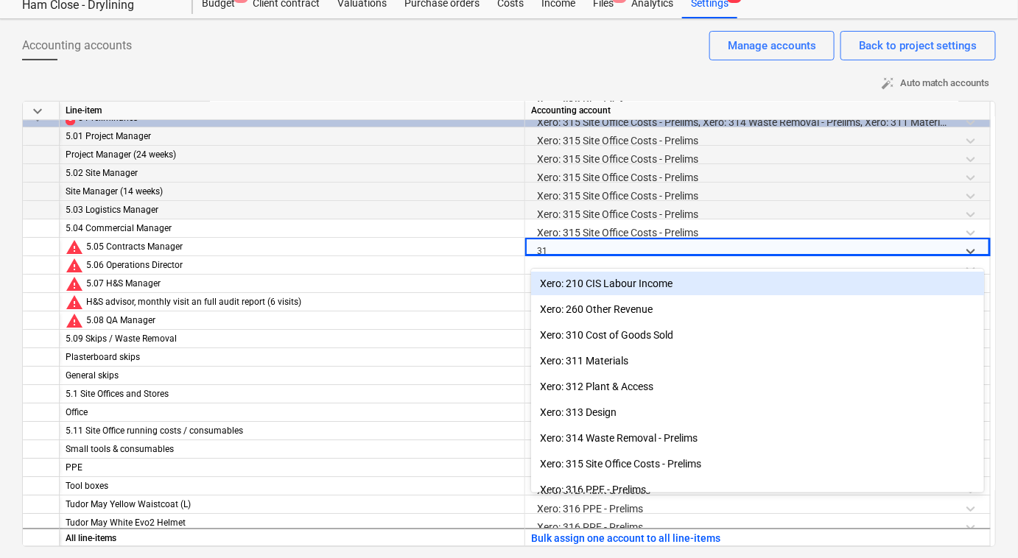
type input "315"
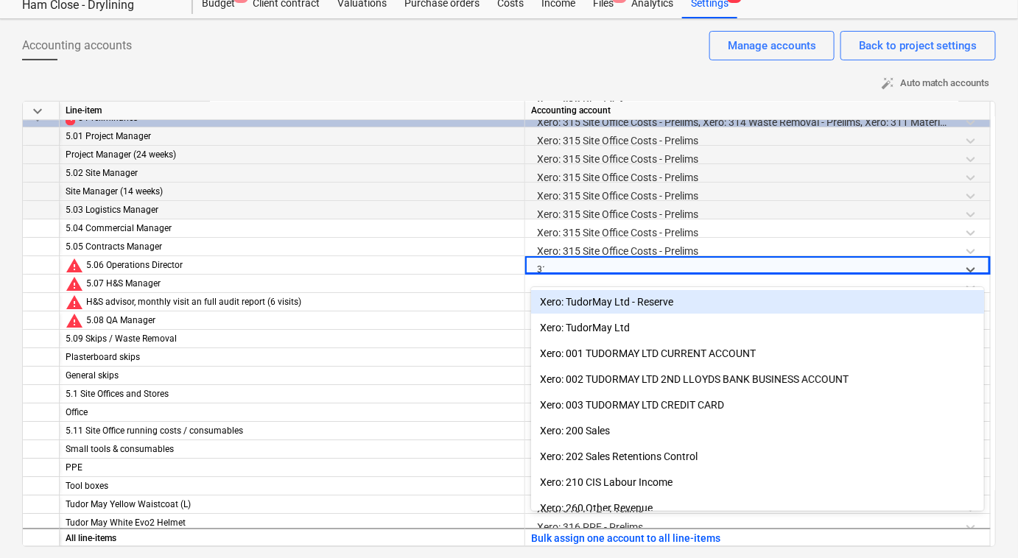
type input "315"
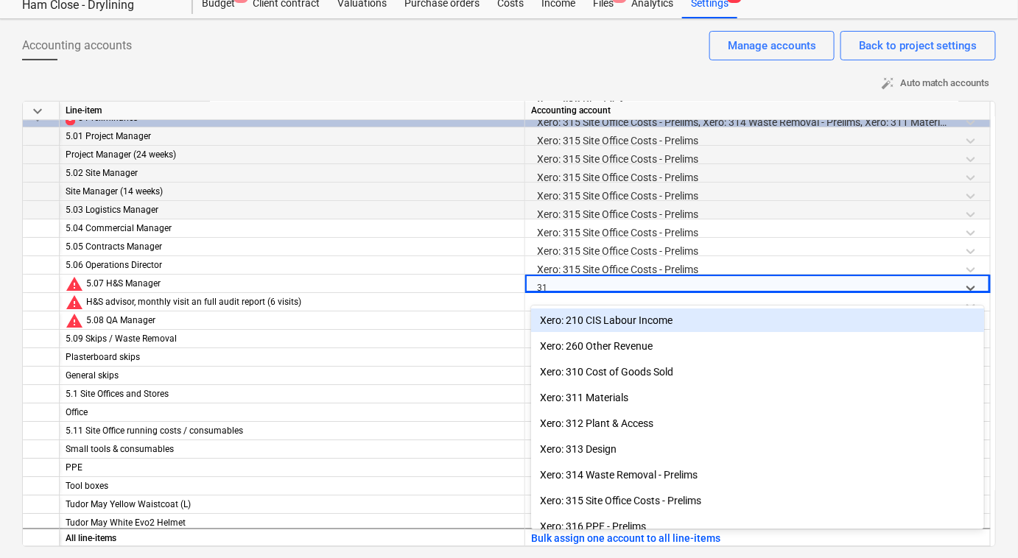
type input "315"
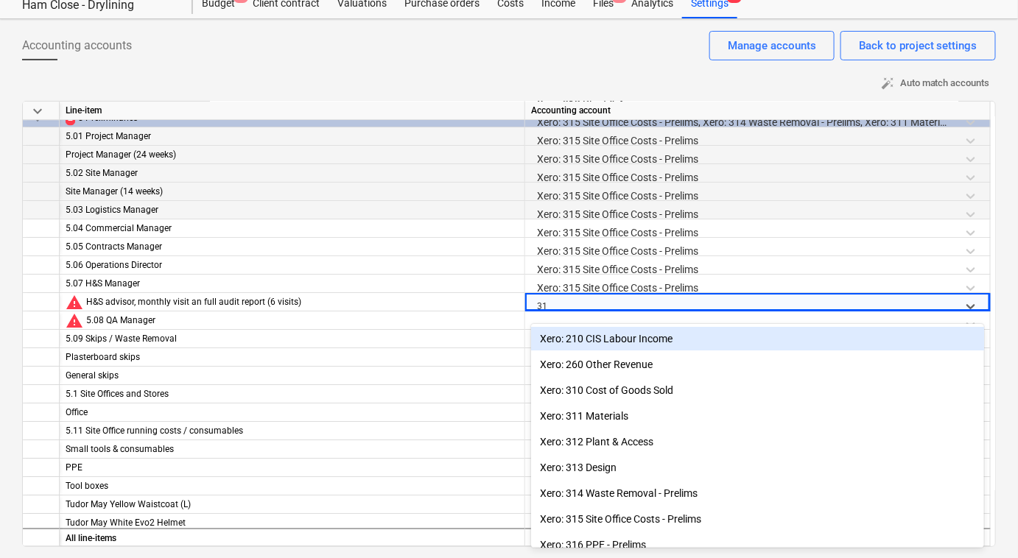
type input "315"
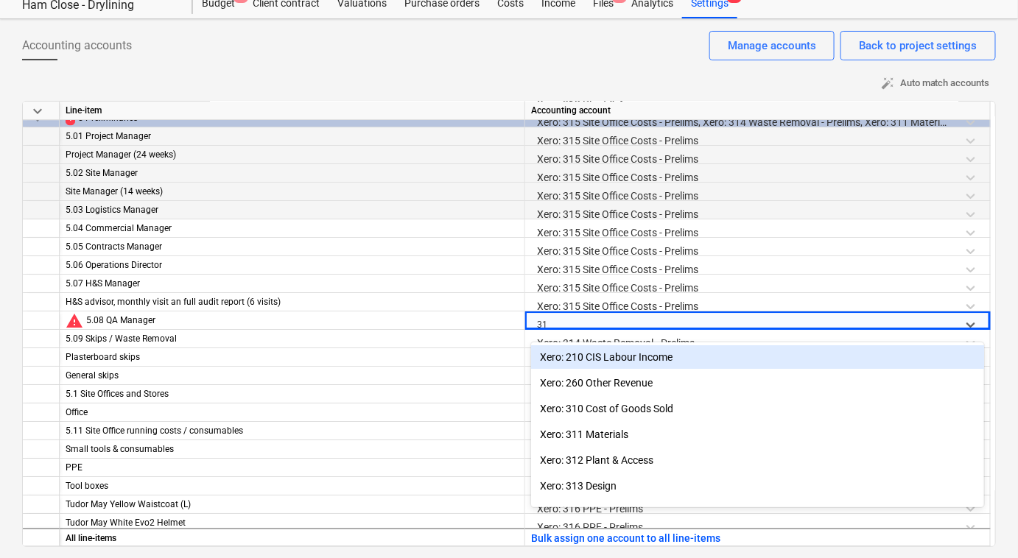
type input "315"
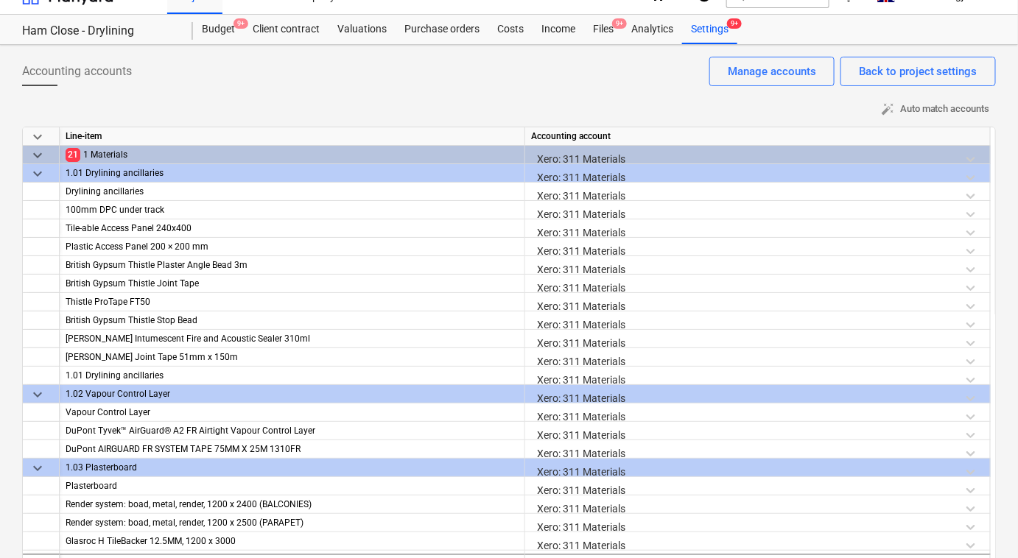
scroll to position [0, 0]
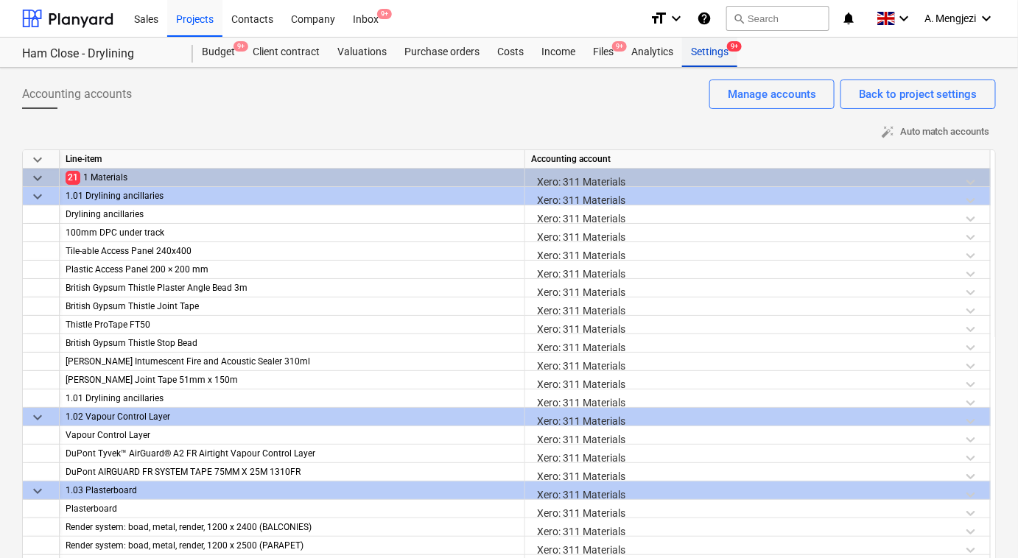
click at [707, 48] on div "Settings 9+" at bounding box center [709, 52] width 55 height 29
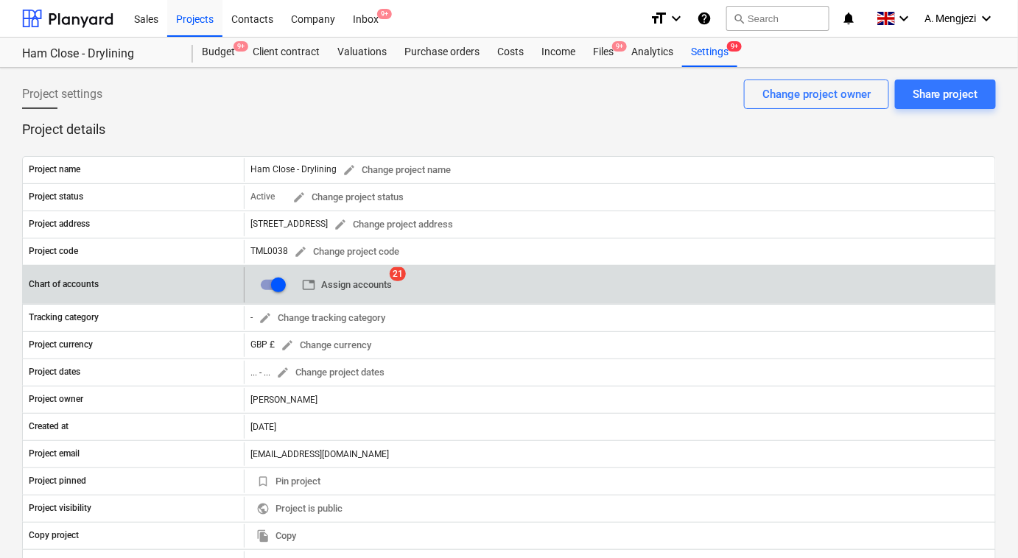
click at [378, 286] on span "table Assign accounts" at bounding box center [347, 285] width 90 height 17
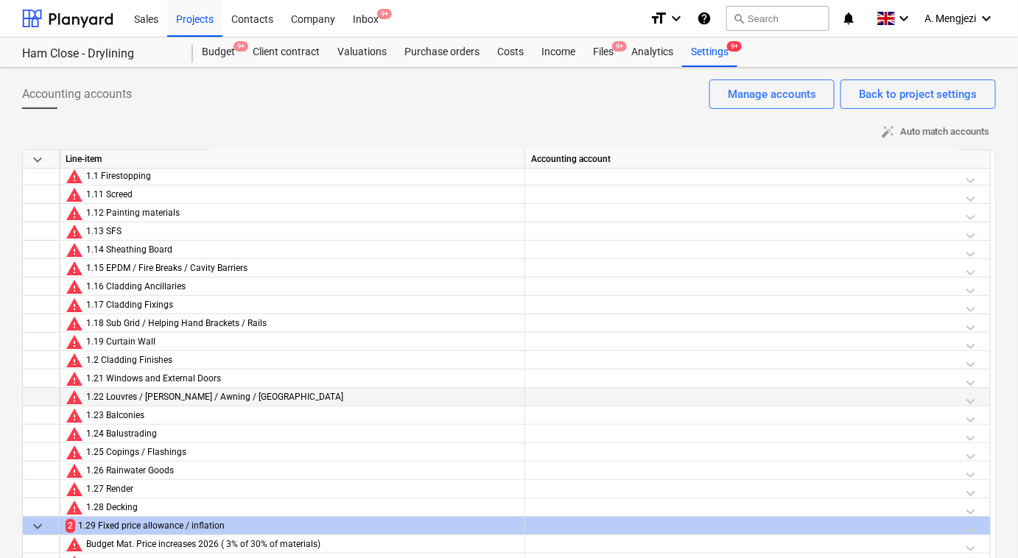
scroll to position [1673, 0]
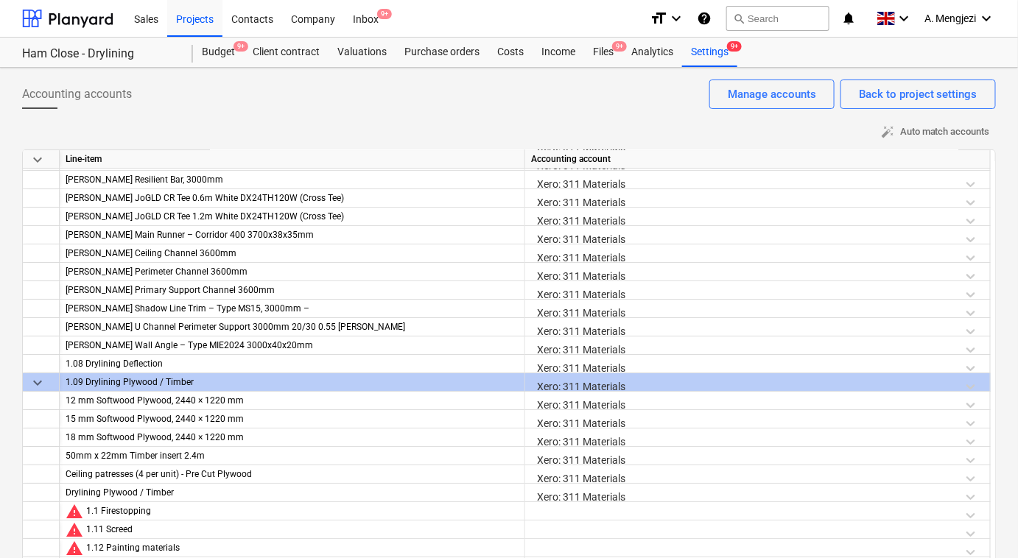
click at [613, 384] on div "Xero: 311 Materials" at bounding box center [757, 386] width 453 height 26
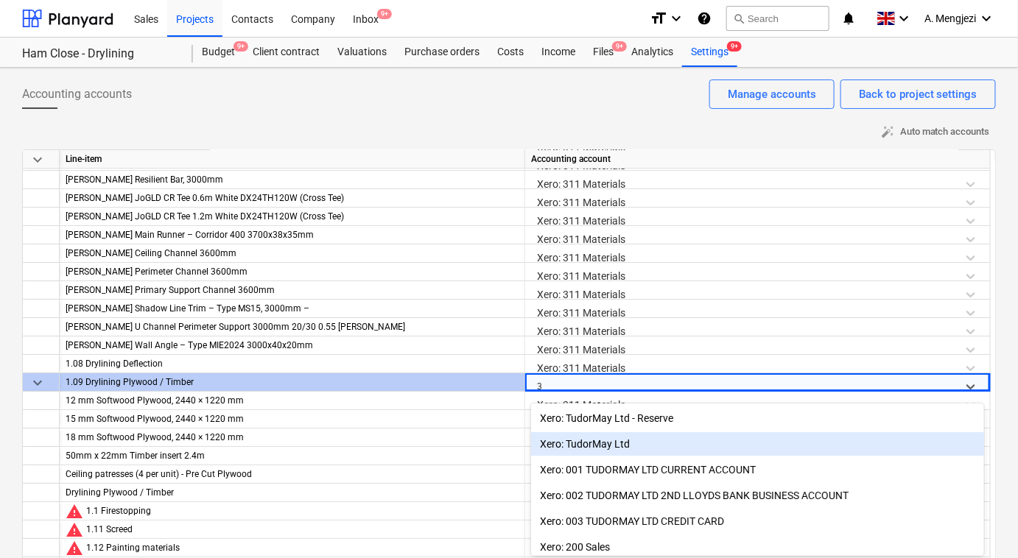
scroll to position [49, 0]
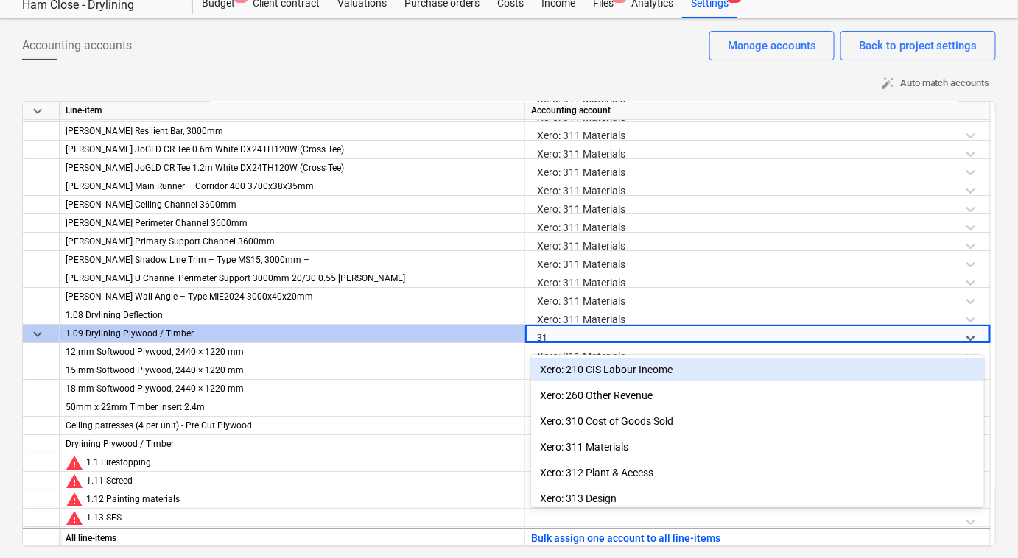
type input "311"
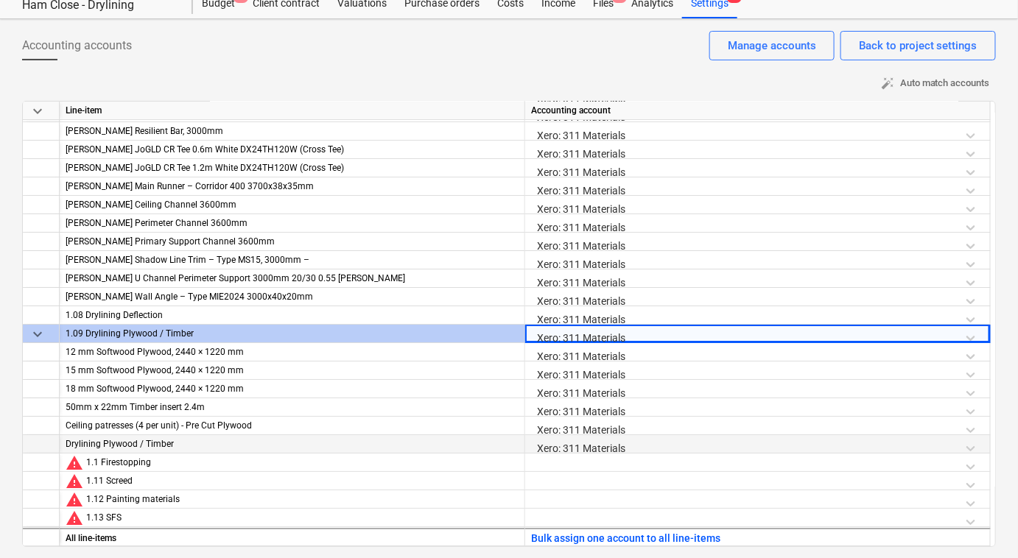
click at [585, 451] on div "Xero: 311 Materials" at bounding box center [757, 448] width 453 height 26
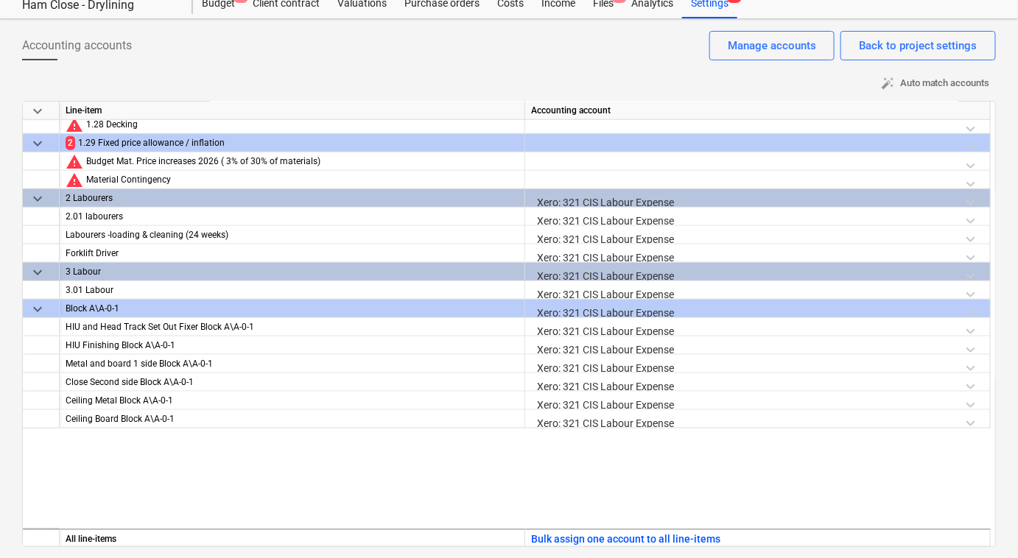
scroll to position [2008, 0]
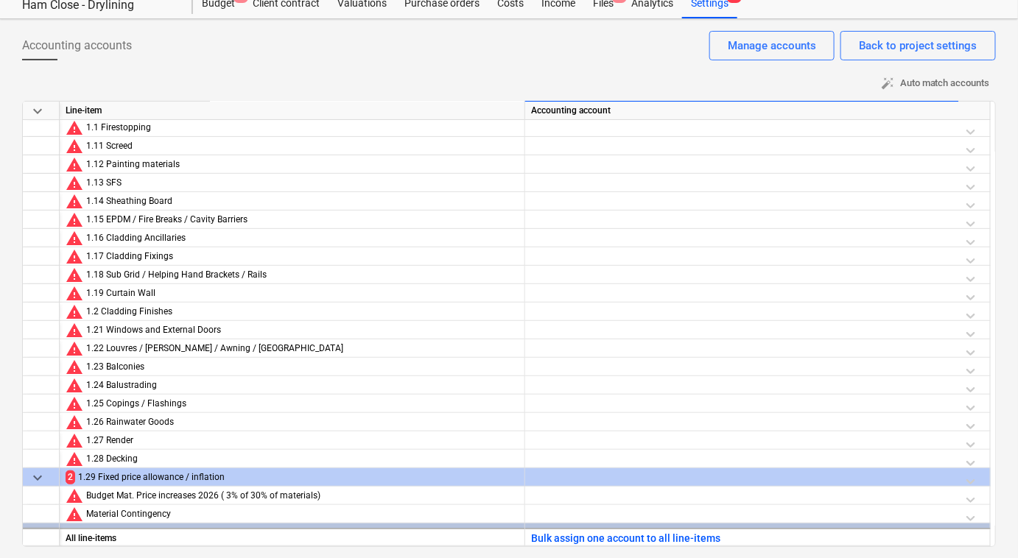
click at [592, 473] on div at bounding box center [757, 481] width 453 height 26
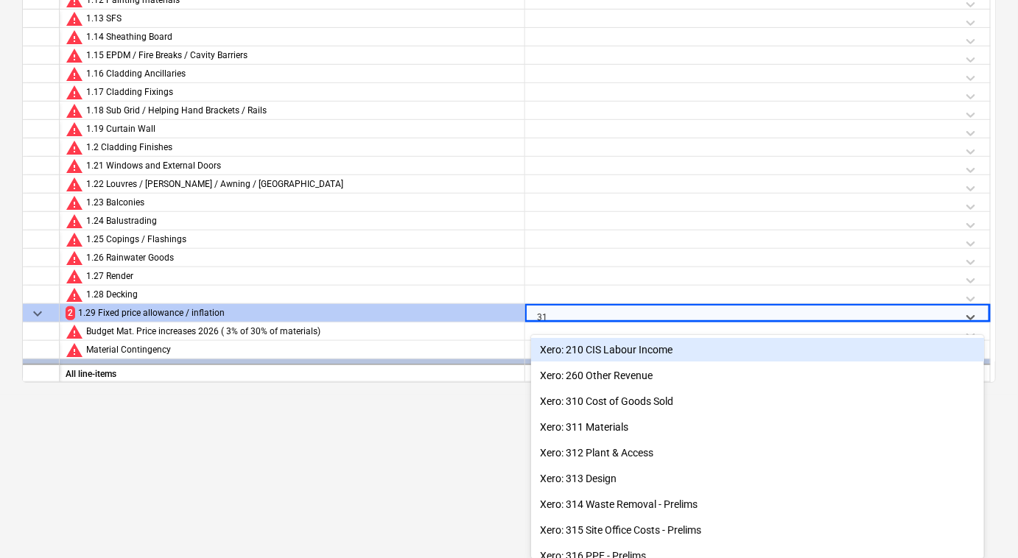
type input "311"
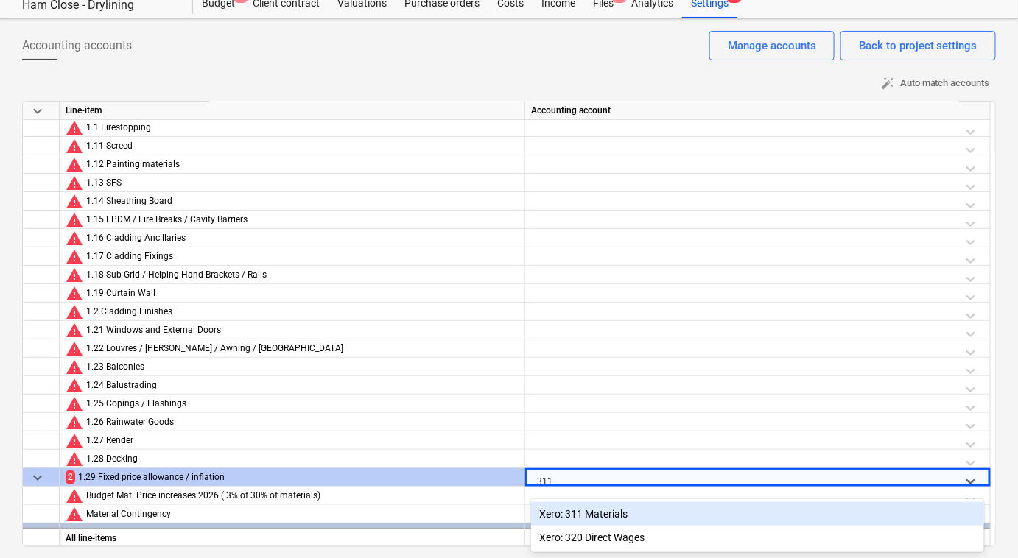
click at [592, 512] on div "Xero: 311 Materials" at bounding box center [757, 514] width 453 height 24
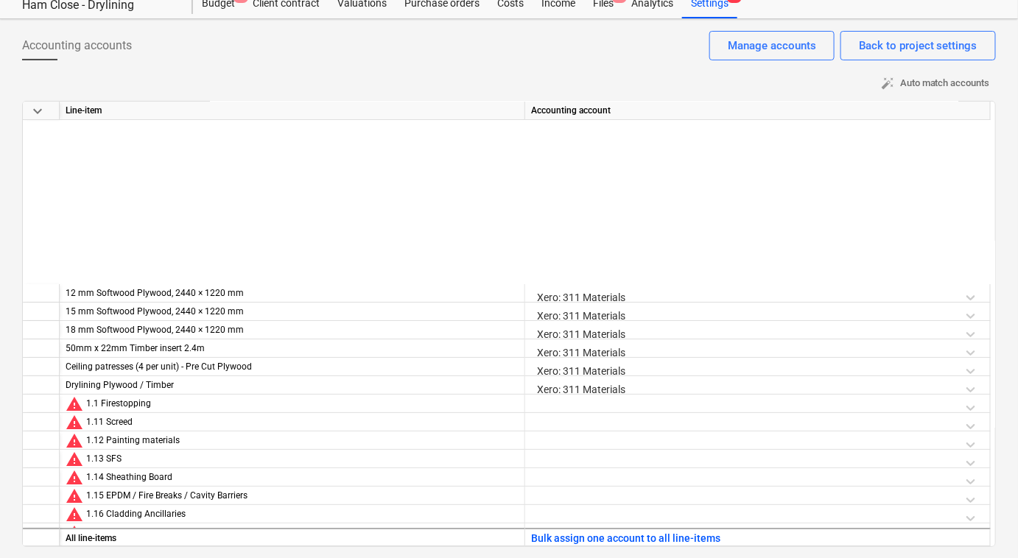
scroll to position [1673, 0]
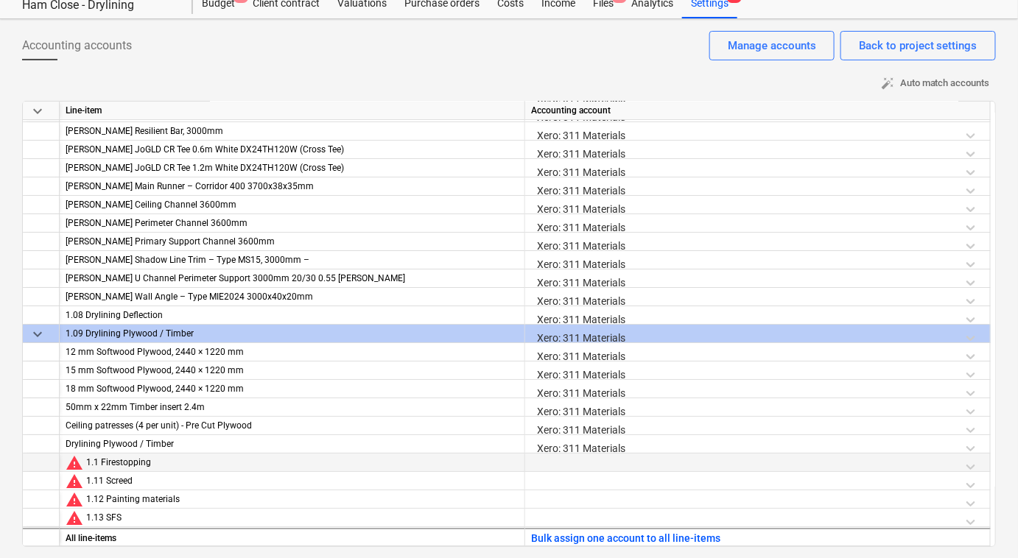
click at [605, 461] on div at bounding box center [757, 467] width 453 height 26
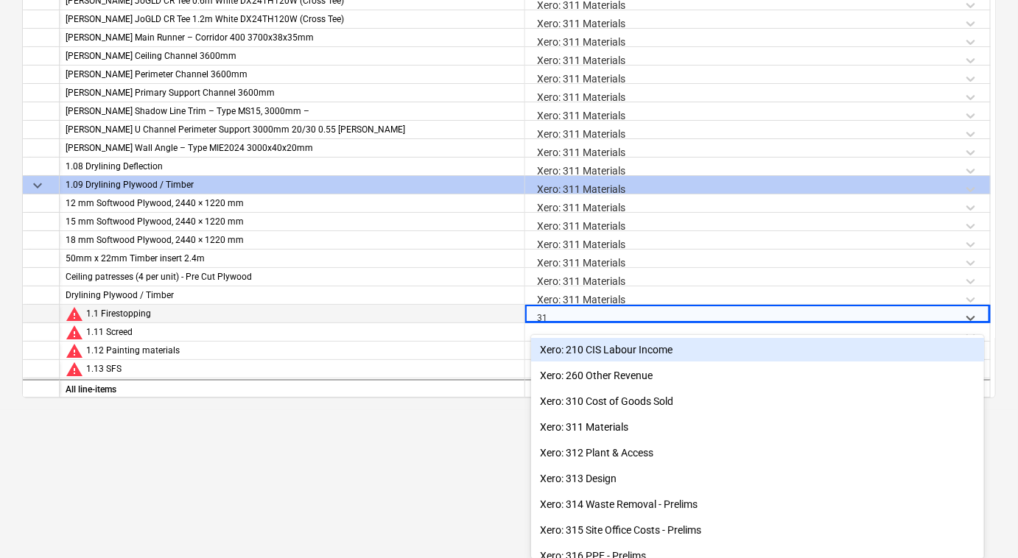
type input "311"
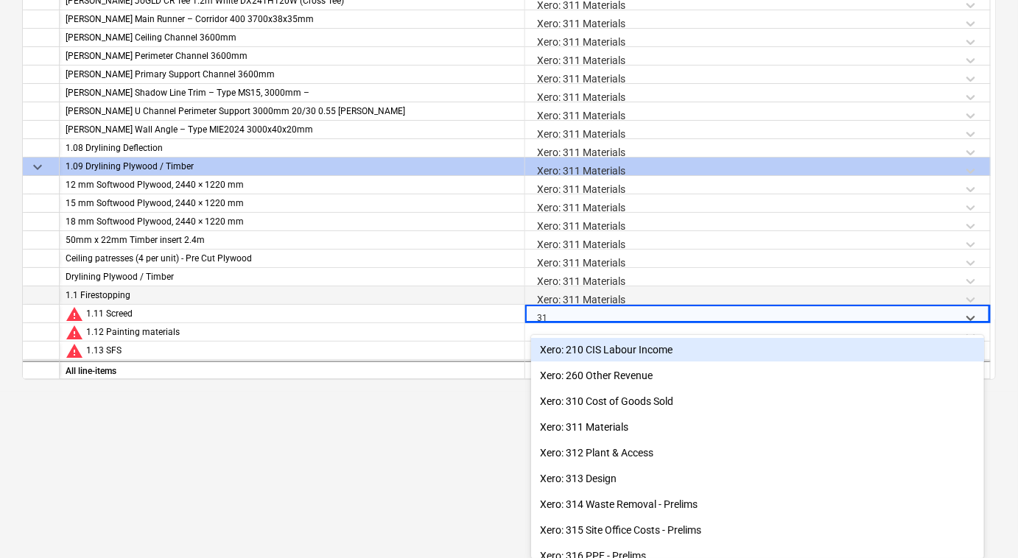
type input "311"
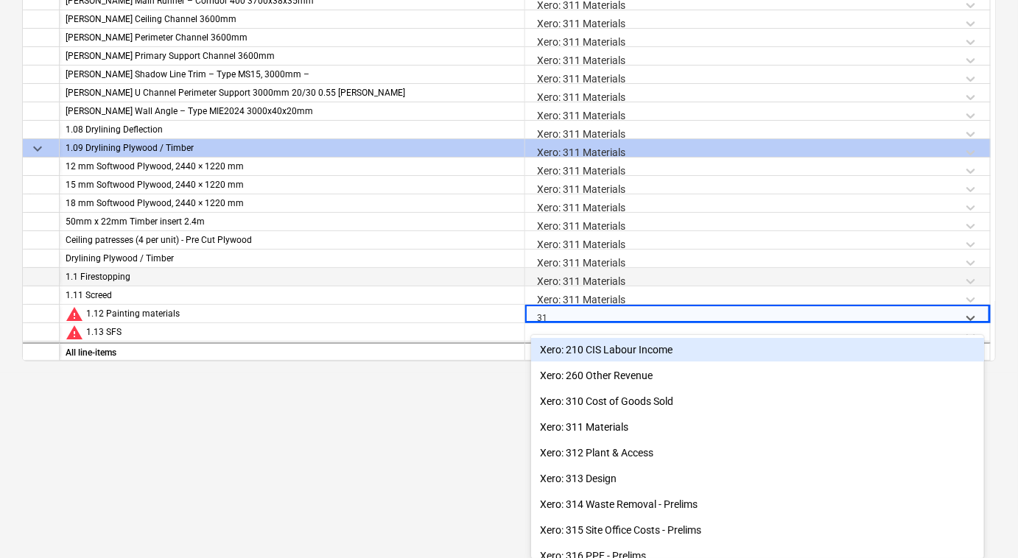
type input "311"
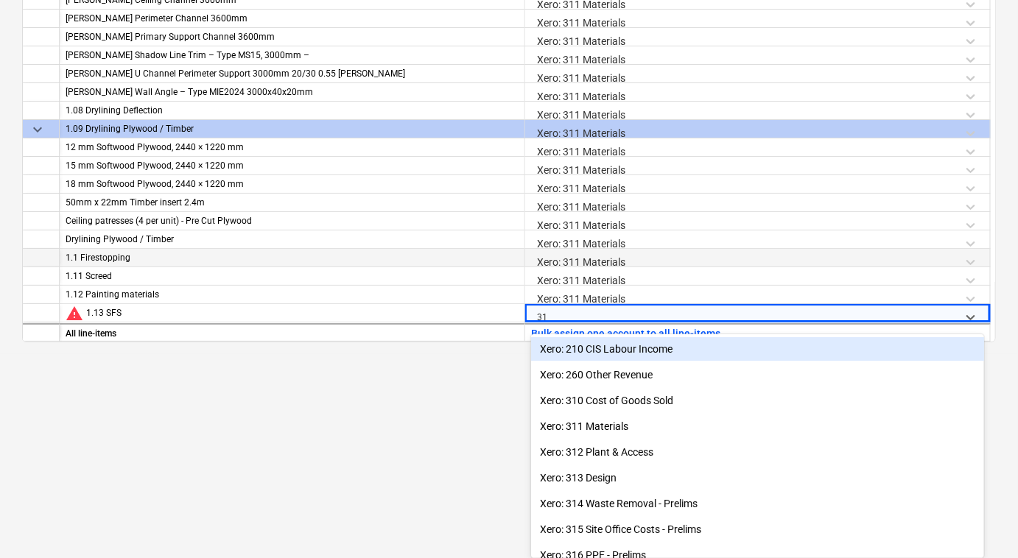
type input "311"
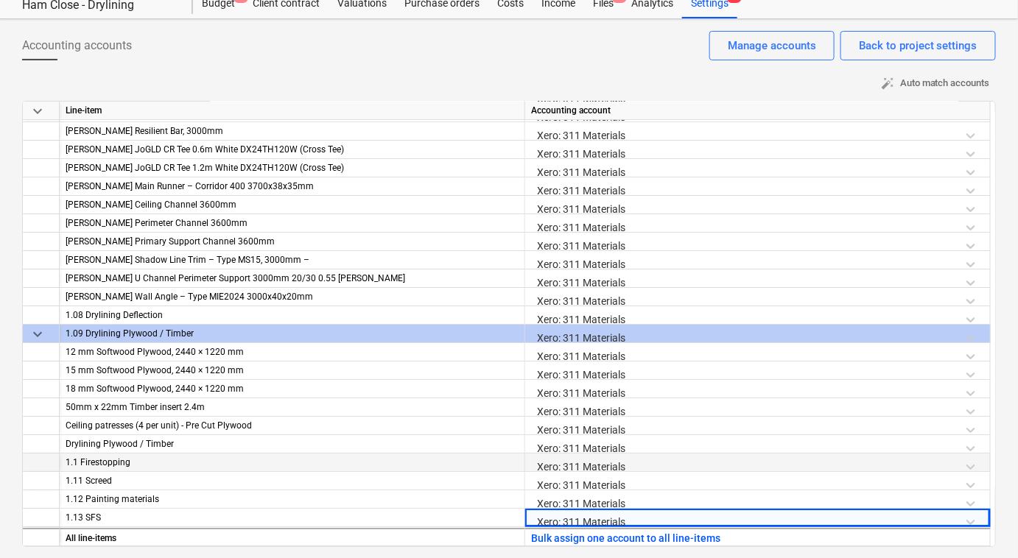
scroll to position [1690, 0]
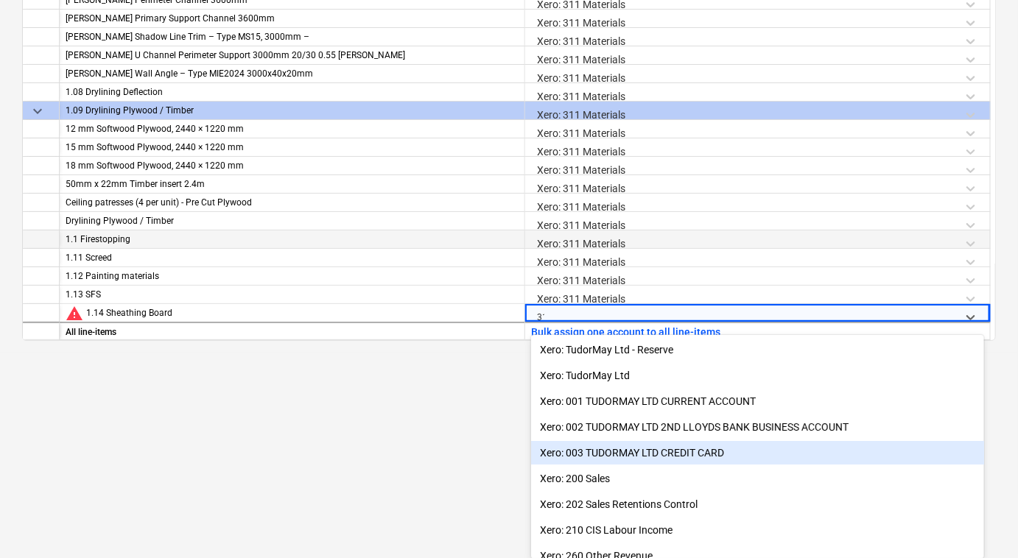
type input "311"
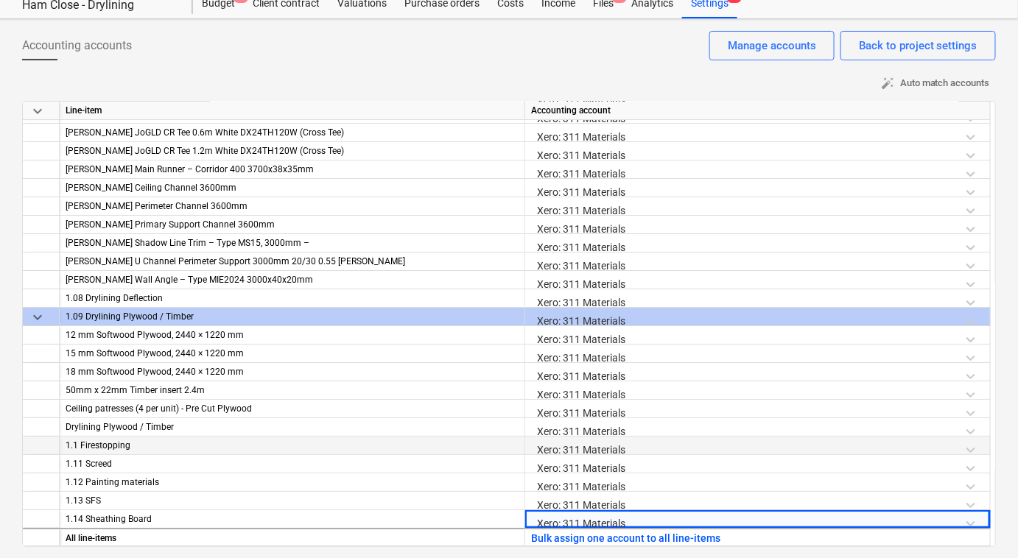
scroll to position [1708, 0]
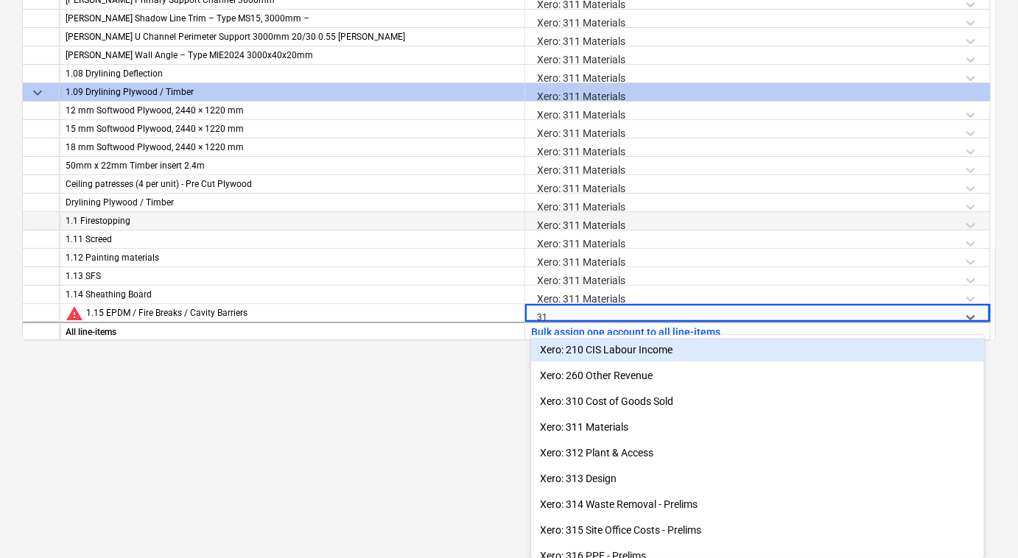
type input "311"
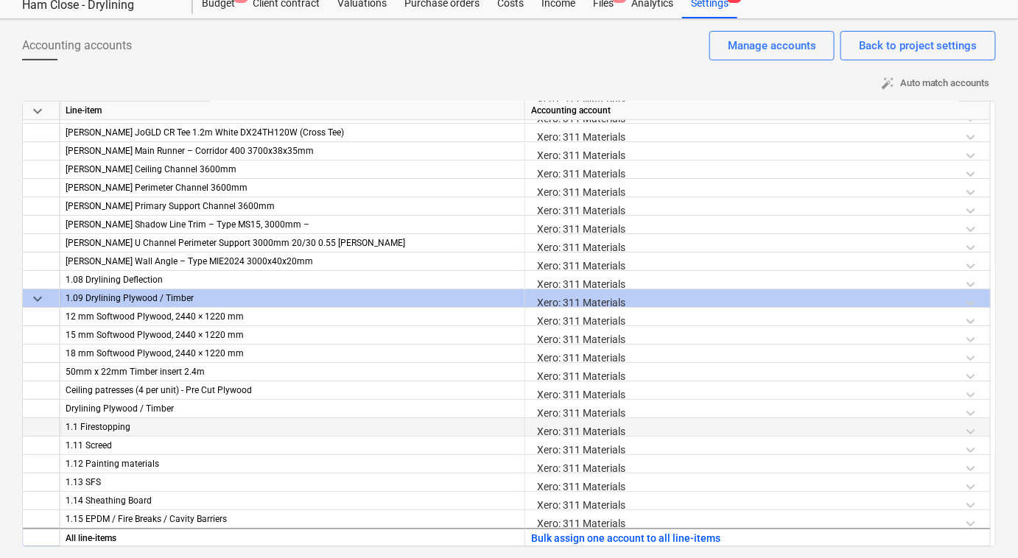
scroll to position [1726, 0]
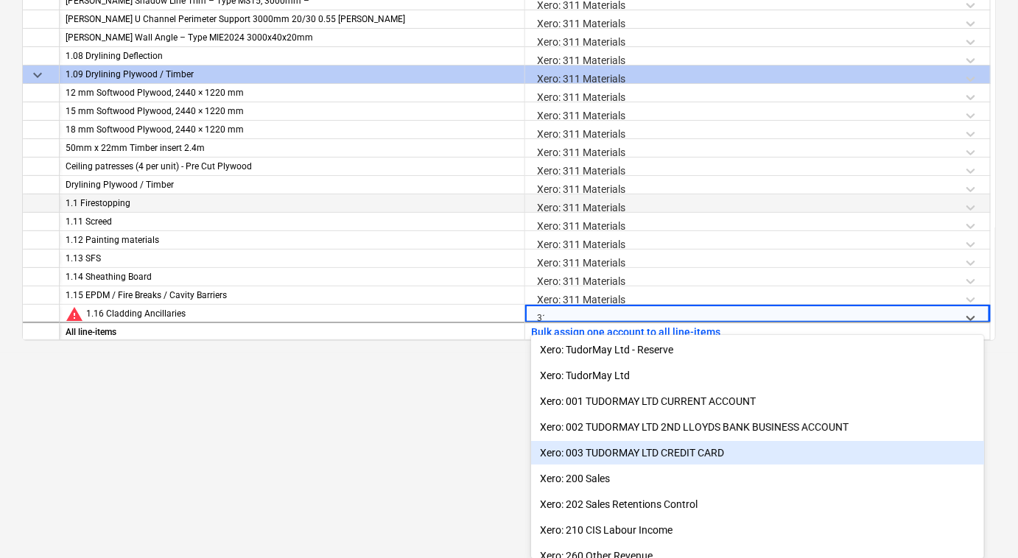
type input "311"
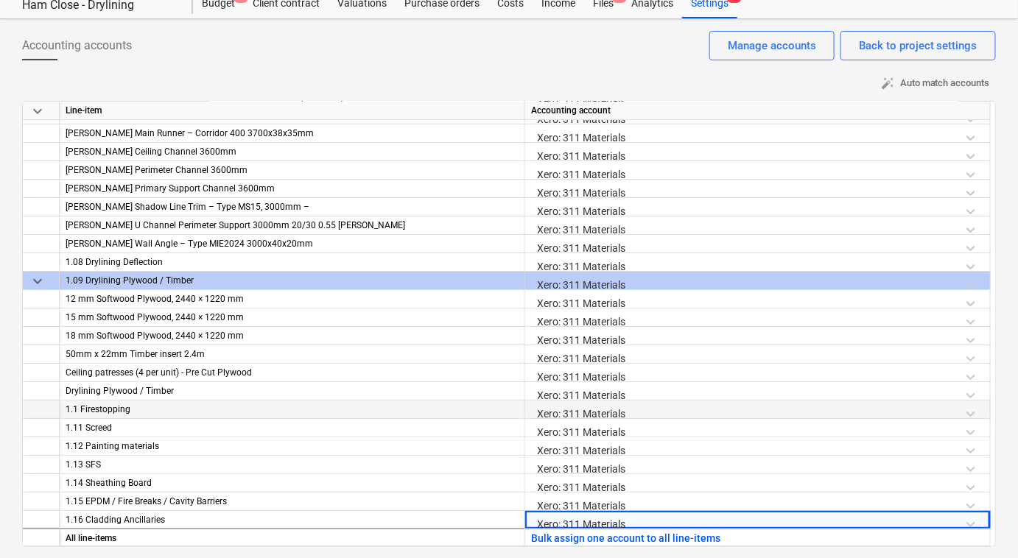
scroll to position [1745, 0]
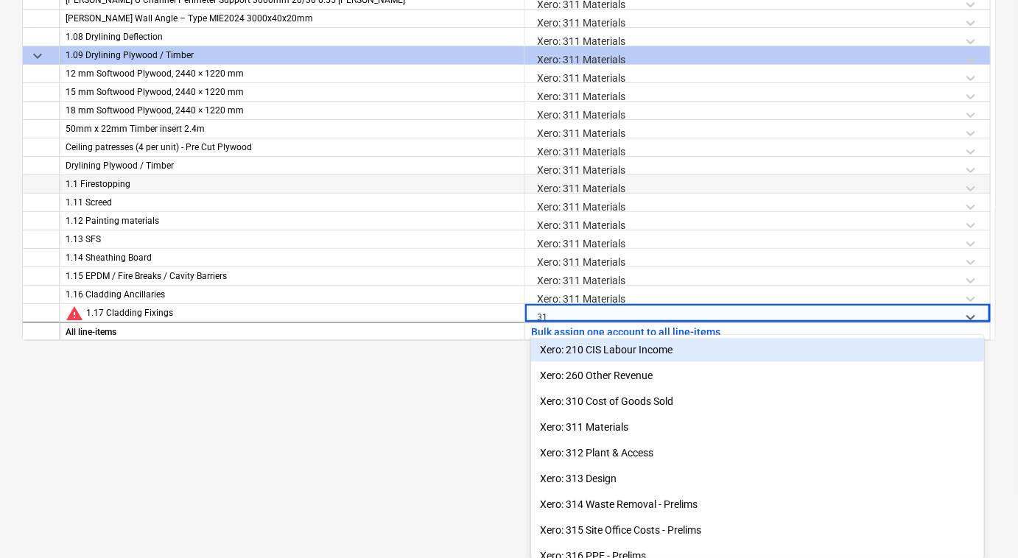
type input "311"
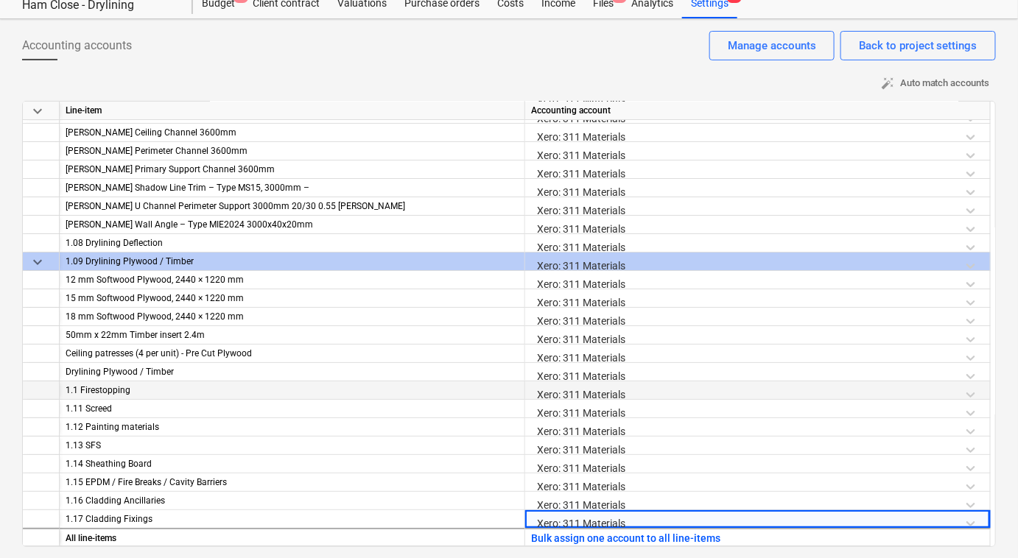
scroll to position [1763, 0]
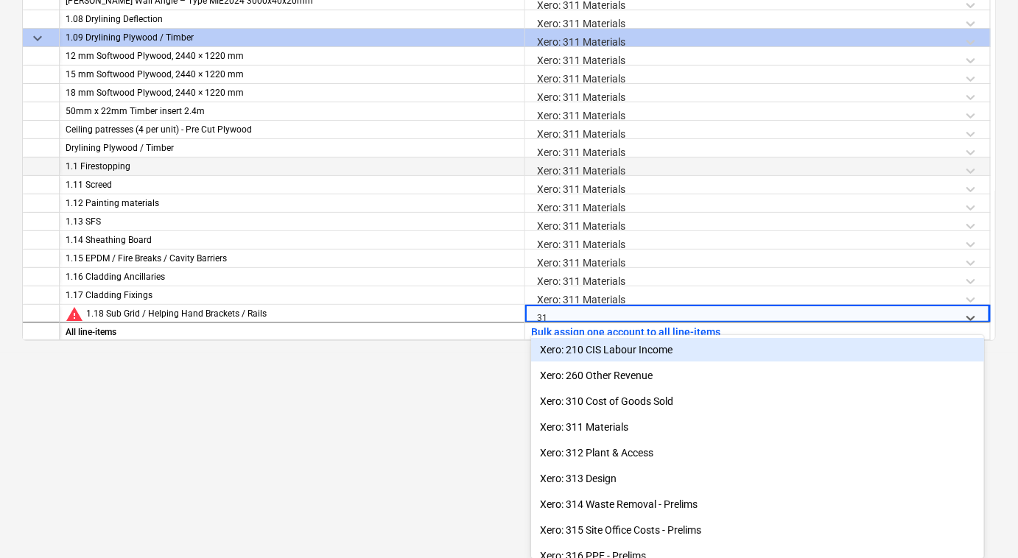
type input "311"
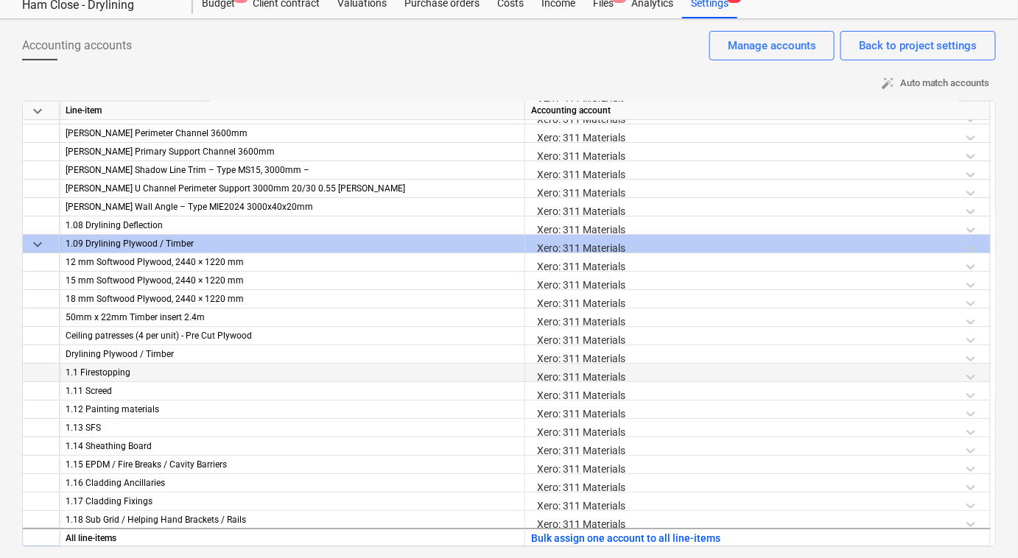
scroll to position [1782, 0]
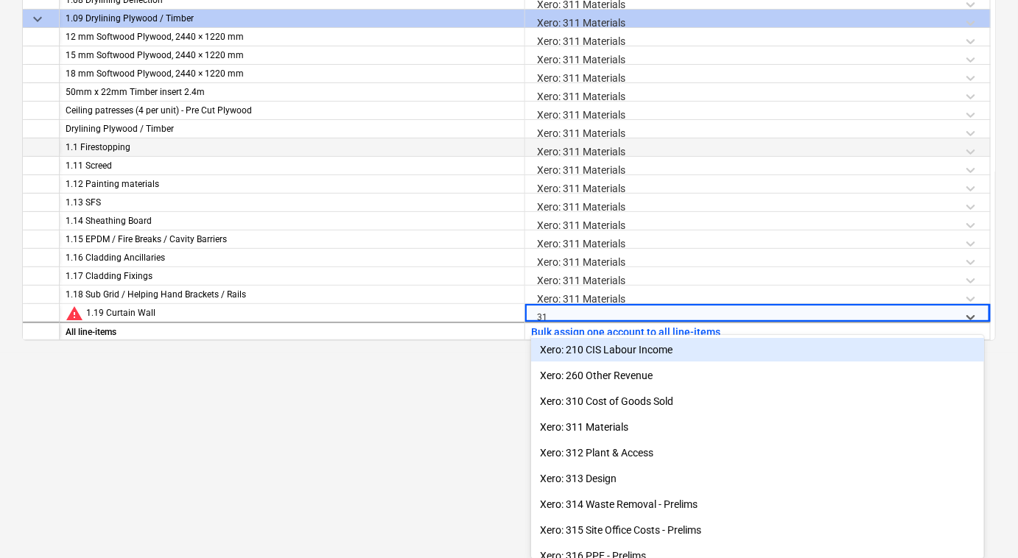
type input "311"
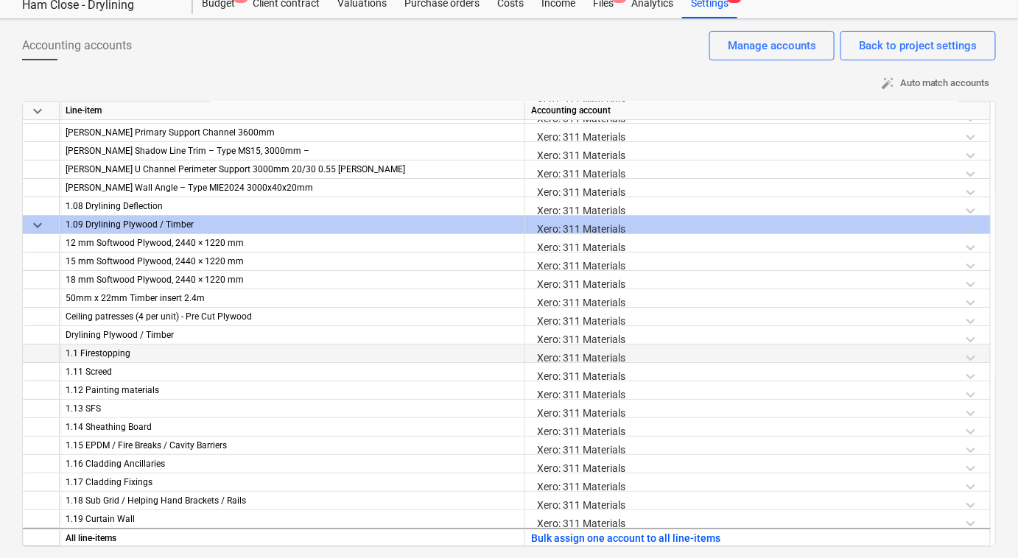
scroll to position [1800, 0]
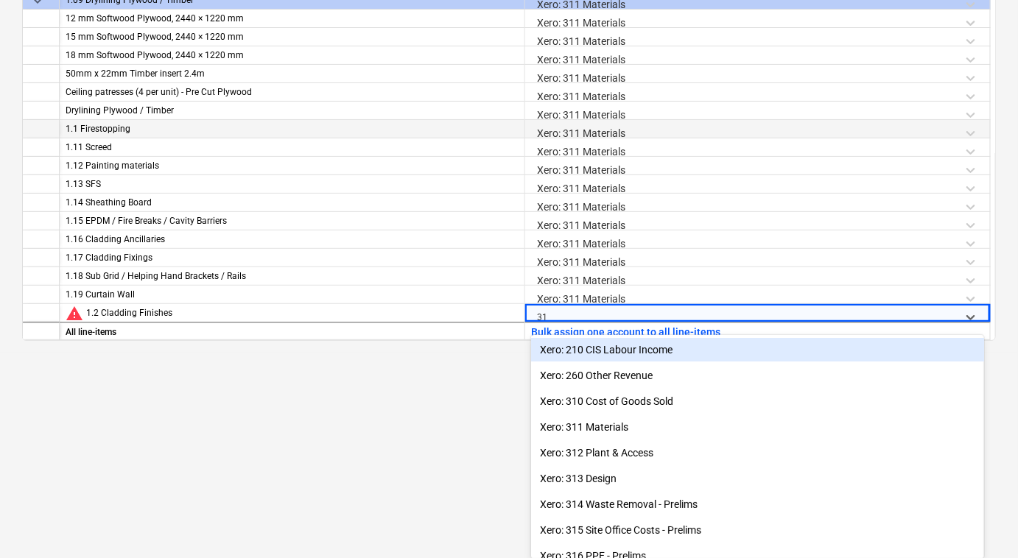
type input "311"
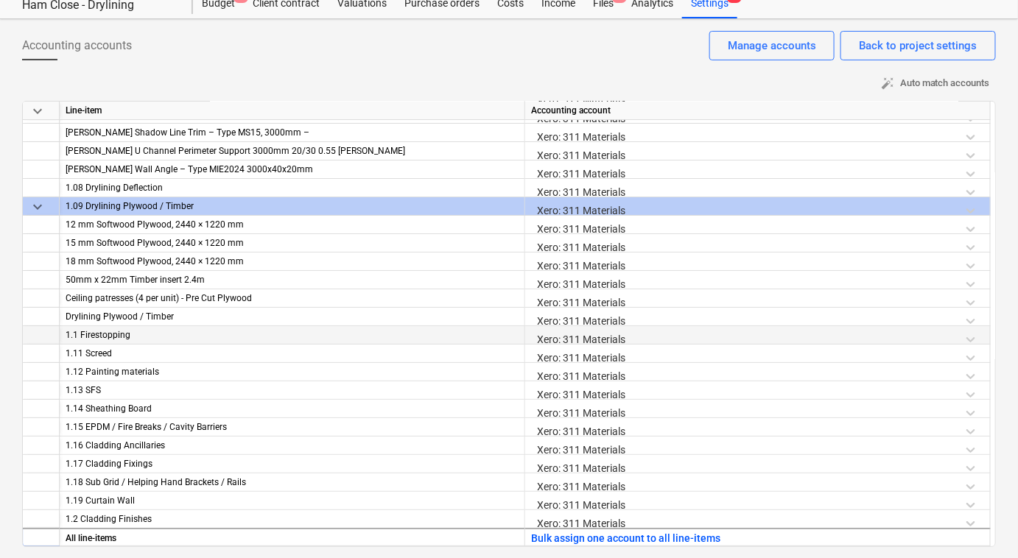
scroll to position [1818, 0]
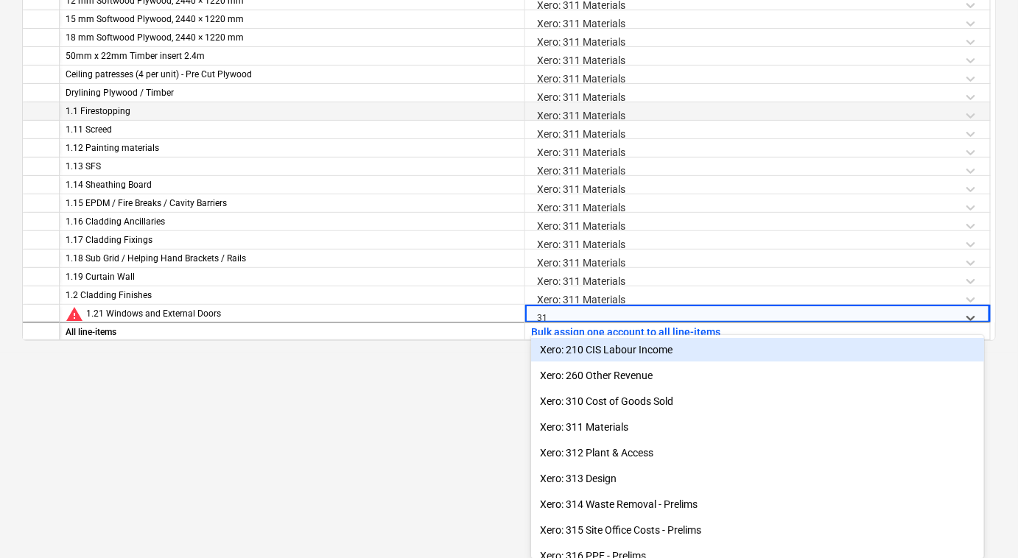
type input "311"
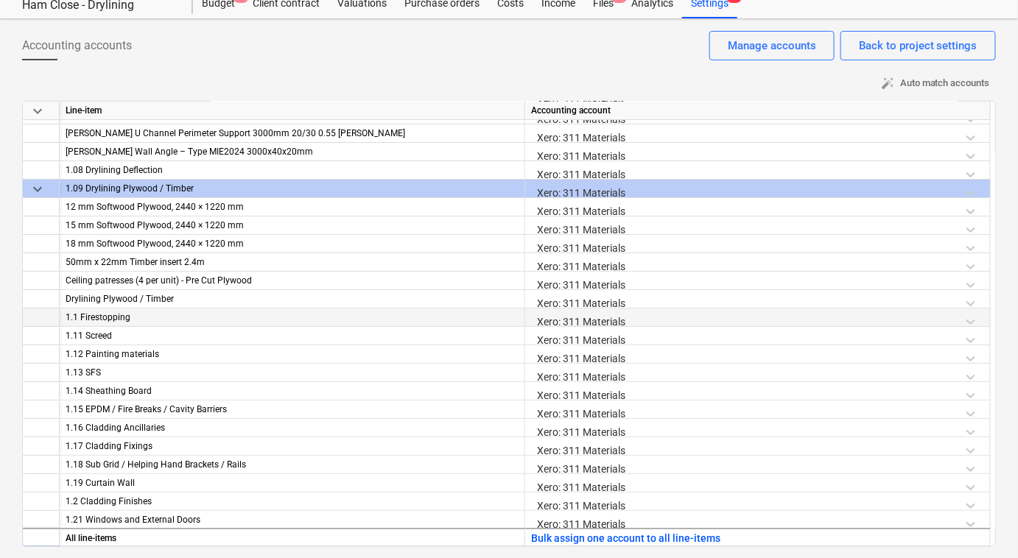
scroll to position [1837, 0]
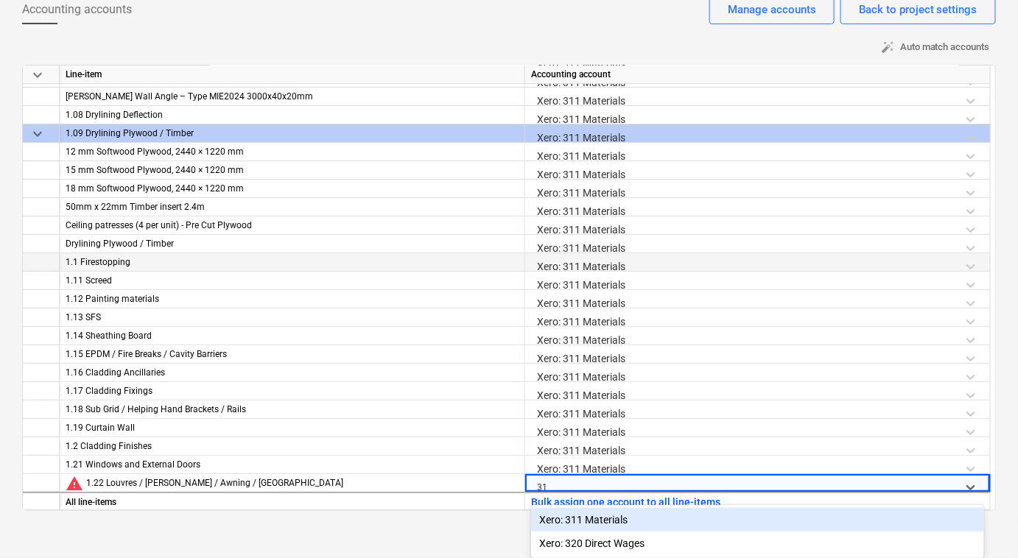
type input "311"
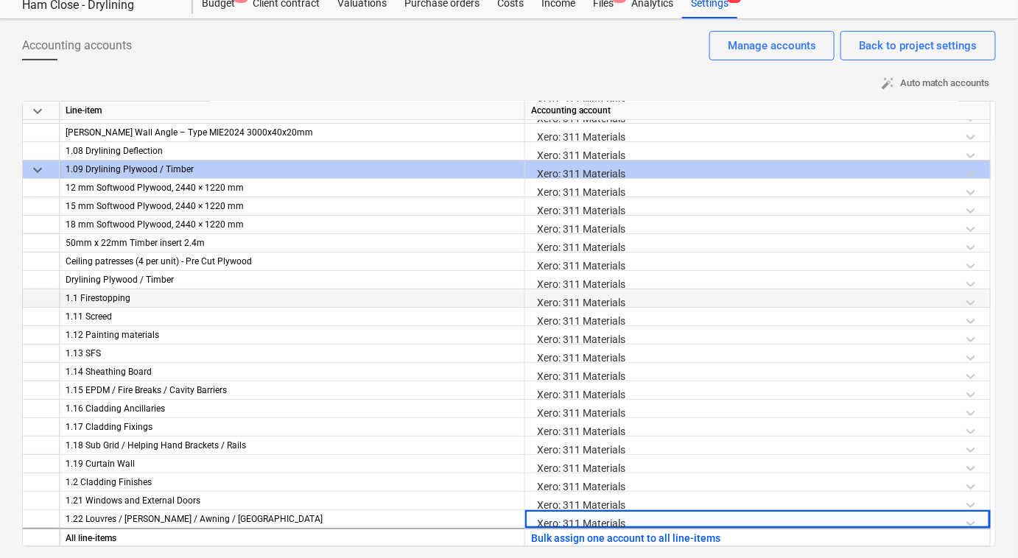
scroll to position [1856, 0]
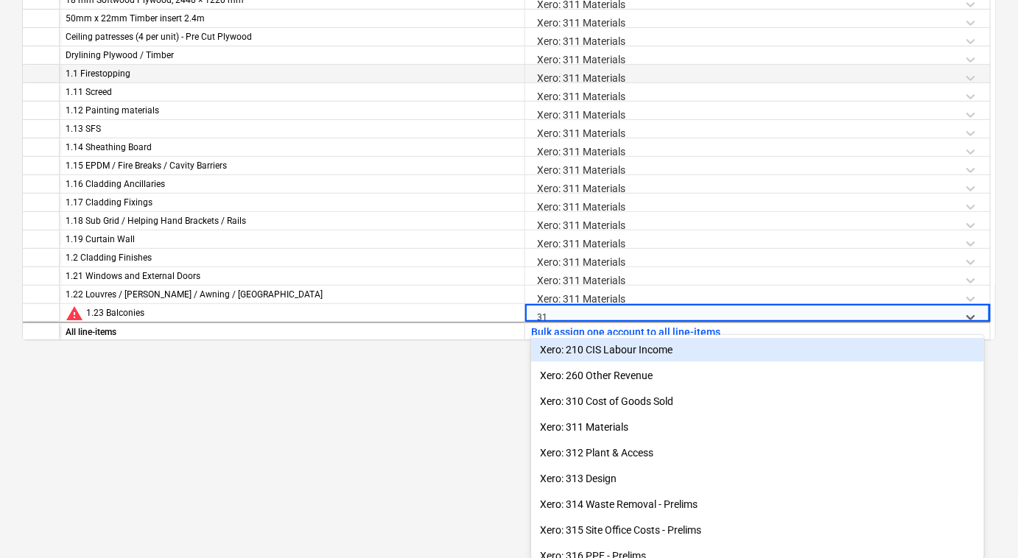
type input "311"
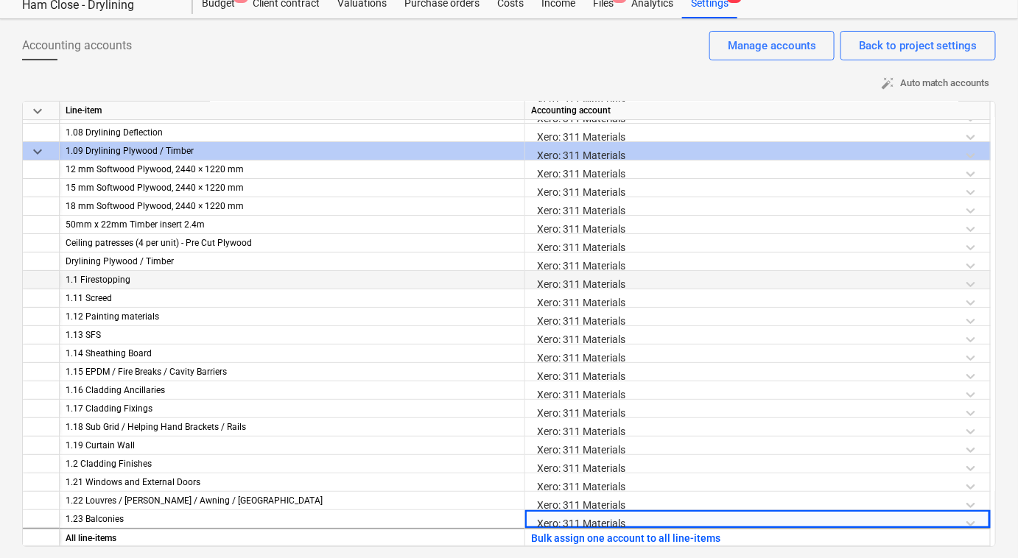
scroll to position [0, 0]
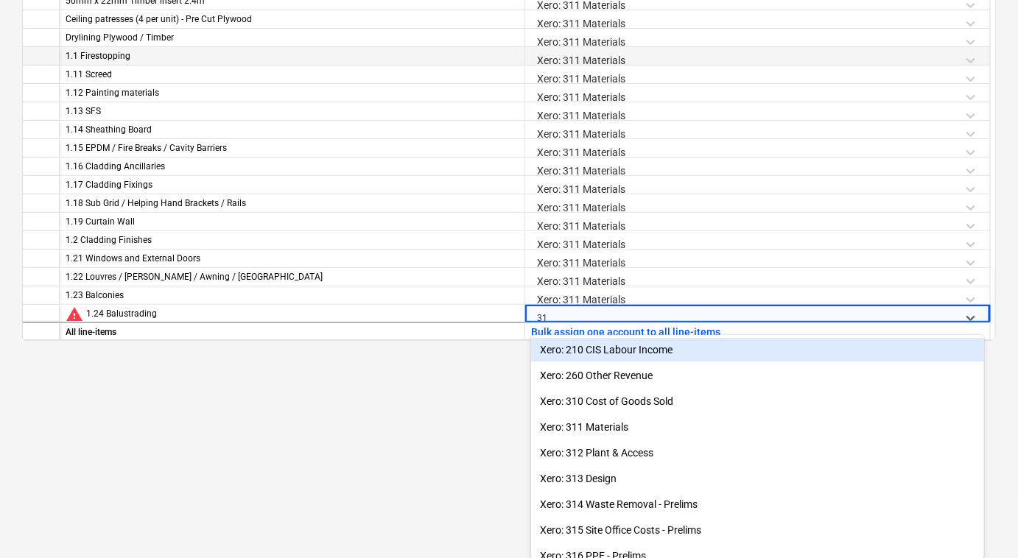
type input "311"
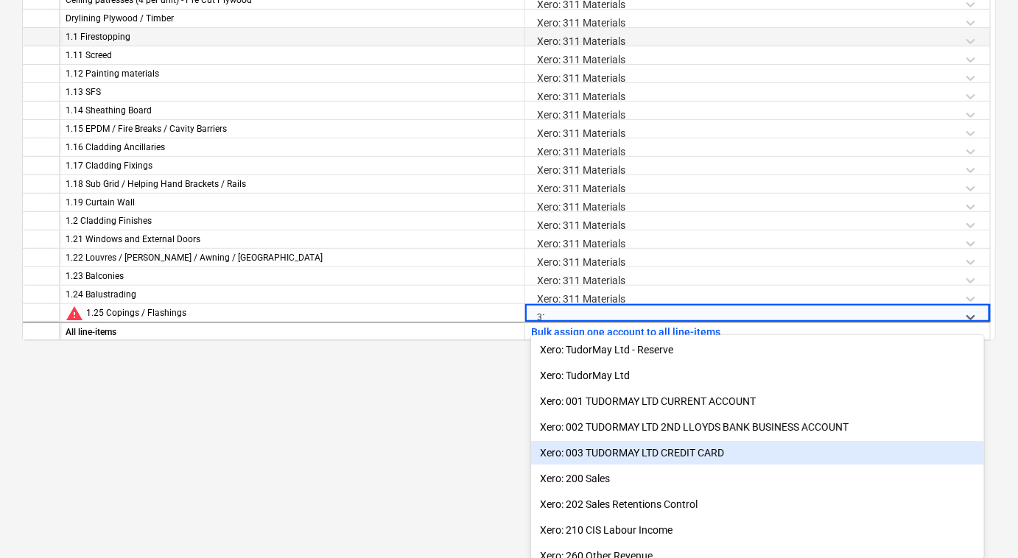
type input "311"
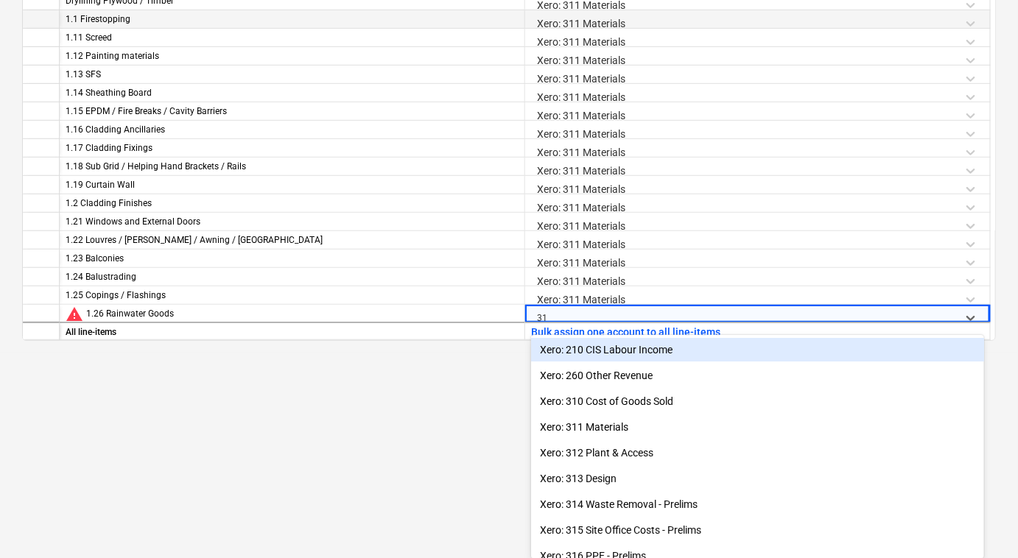
type input "311"
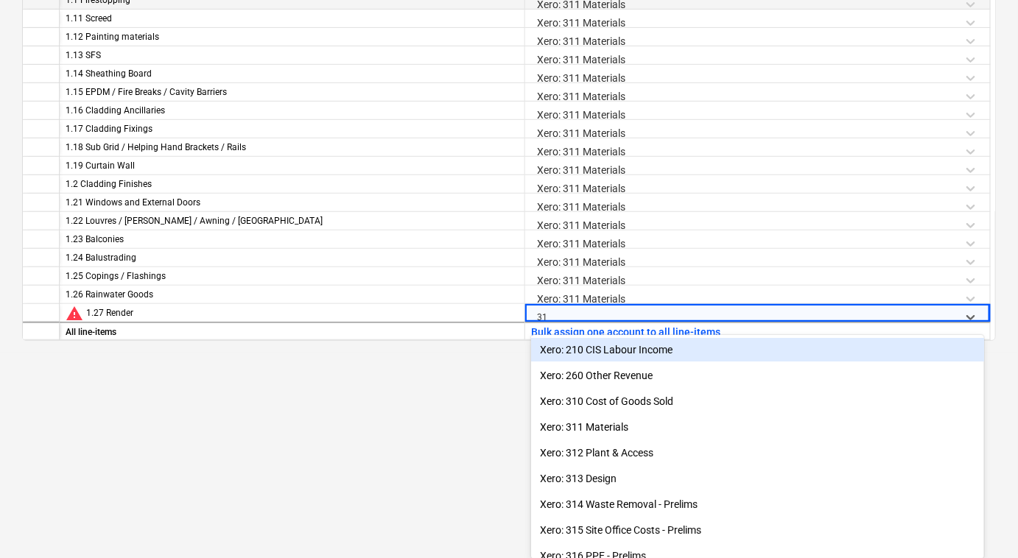
type input "311"
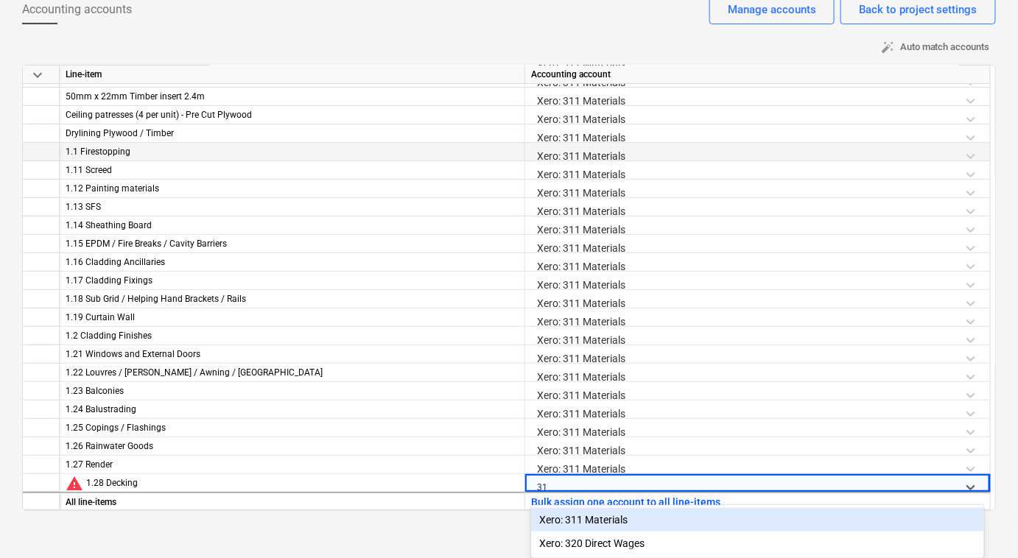
type input "311"
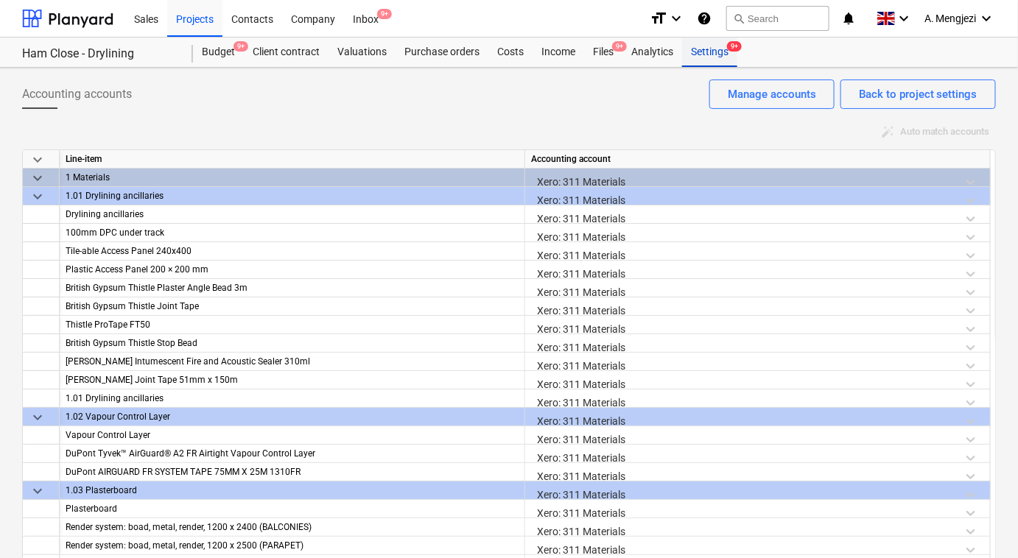
click at [710, 52] on div "Settings 9+" at bounding box center [709, 52] width 55 height 29
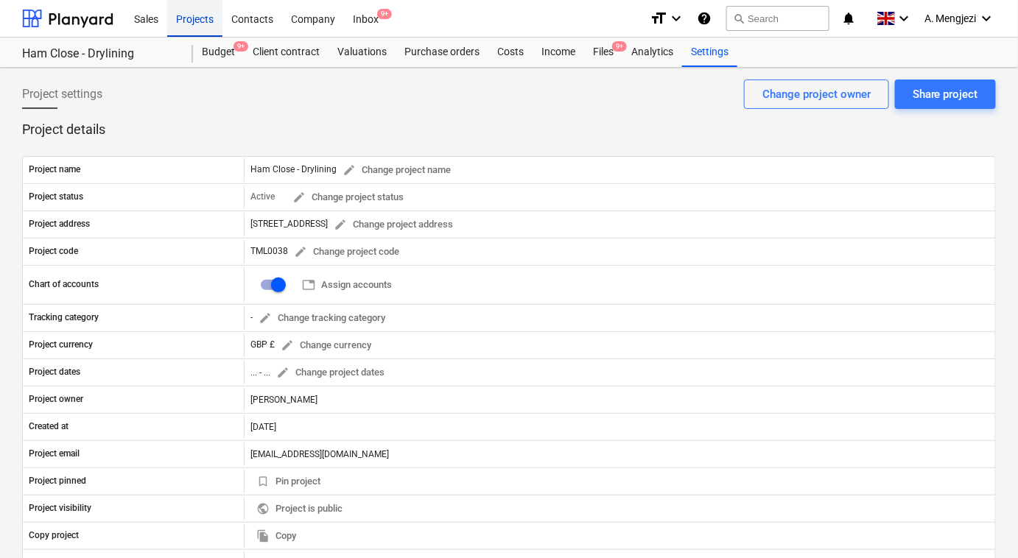
click at [194, 16] on div "Projects" at bounding box center [194, 18] width 55 height 38
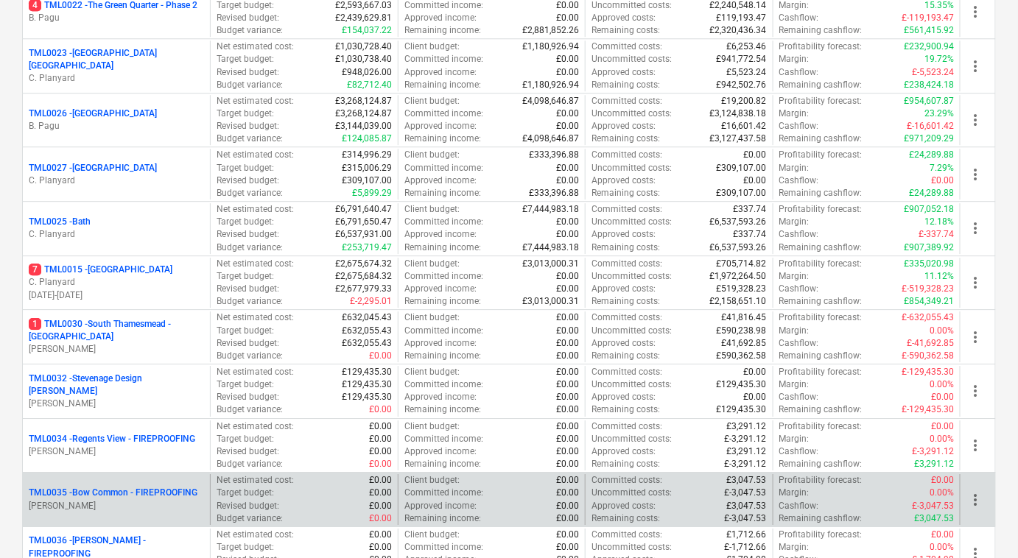
scroll to position [1580, 0]
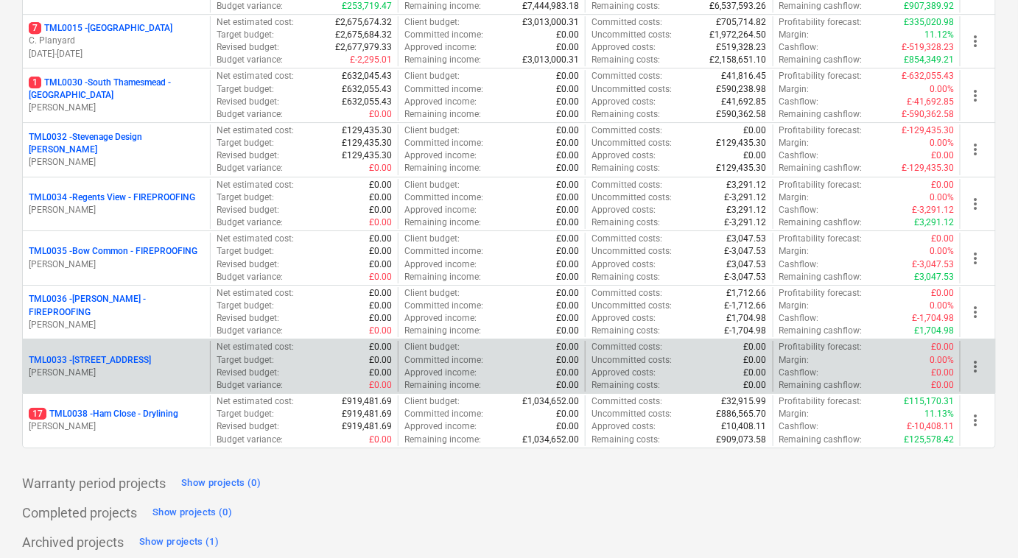
click at [151, 354] on p "TML0033 - [STREET_ADDRESS]" at bounding box center [90, 360] width 122 height 13
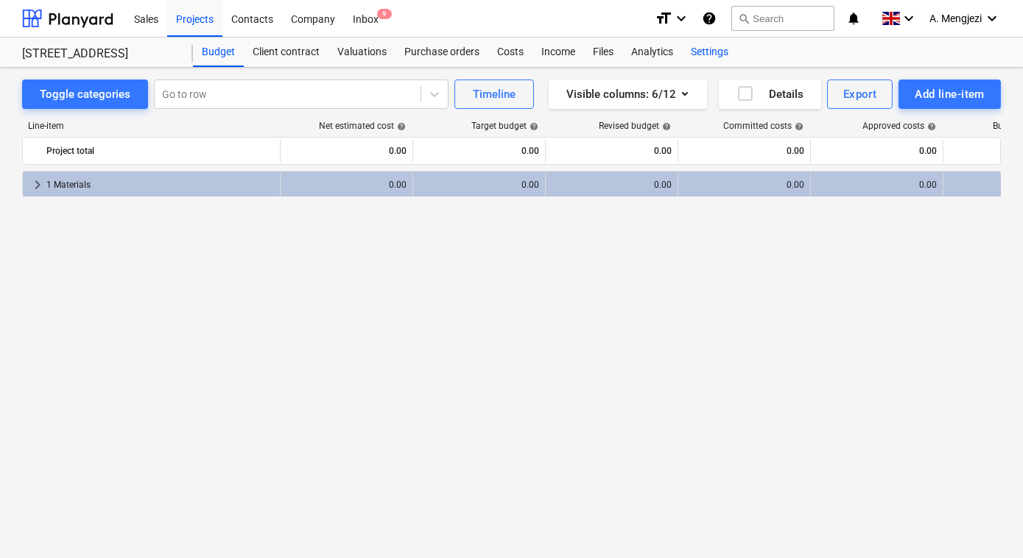
click at [710, 46] on div "Settings" at bounding box center [709, 52] width 55 height 29
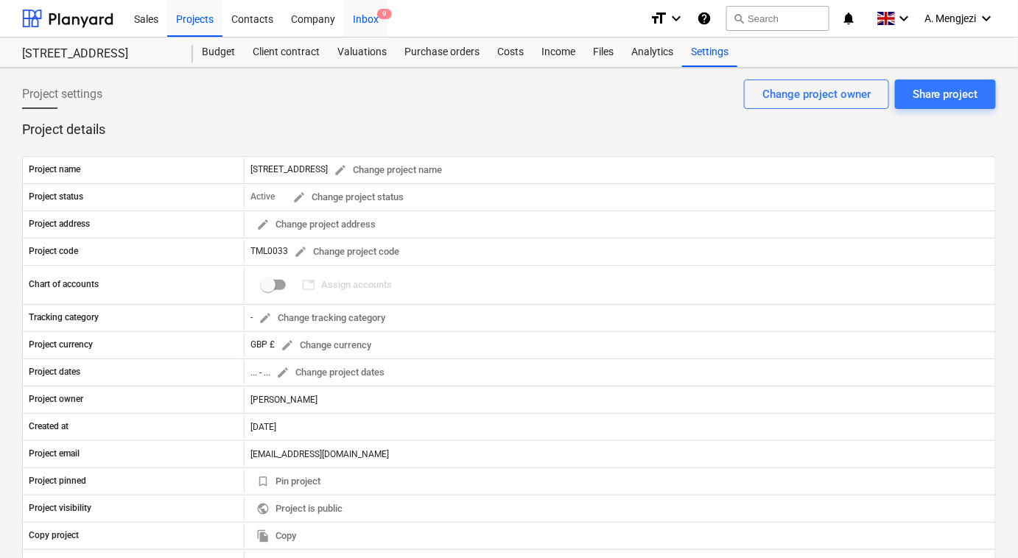
click at [374, 20] on div "Inbox 9" at bounding box center [365, 18] width 43 height 38
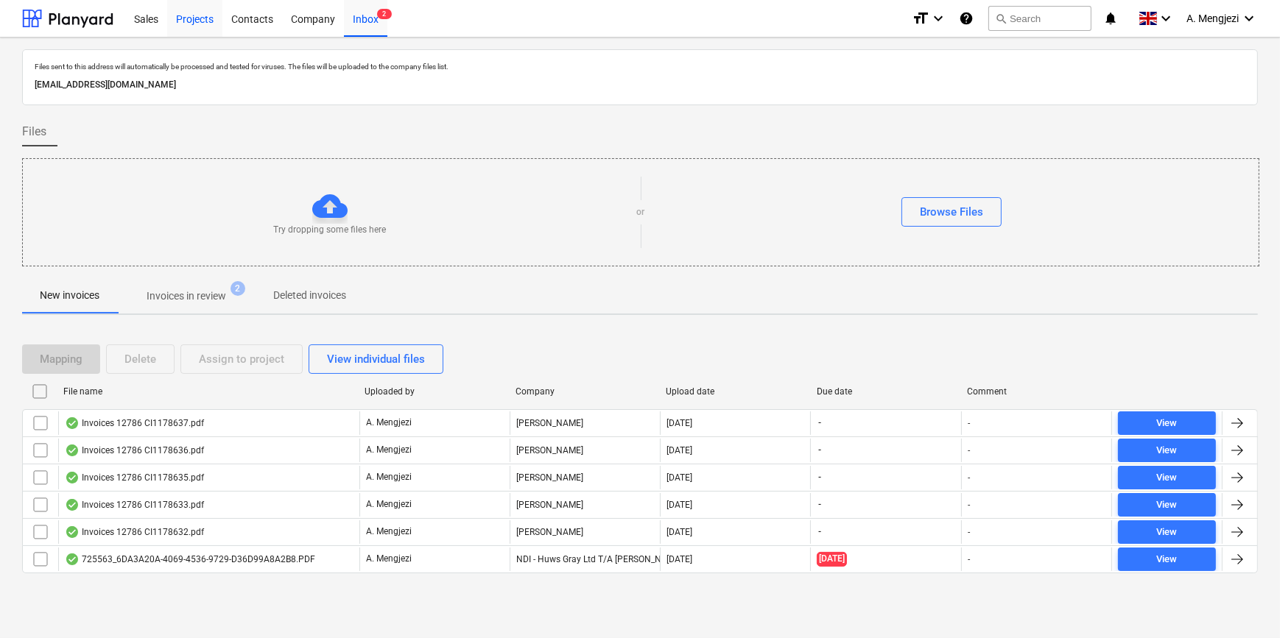
click at [194, 17] on div "Projects" at bounding box center [194, 18] width 55 height 38
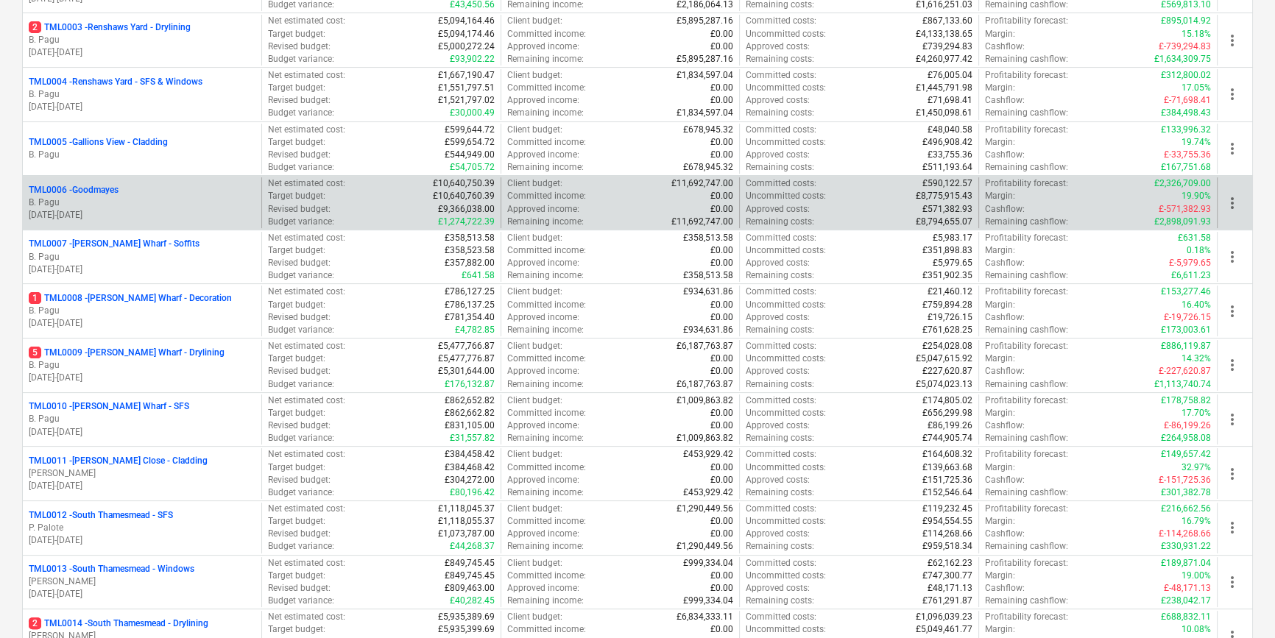
scroll to position [669, 0]
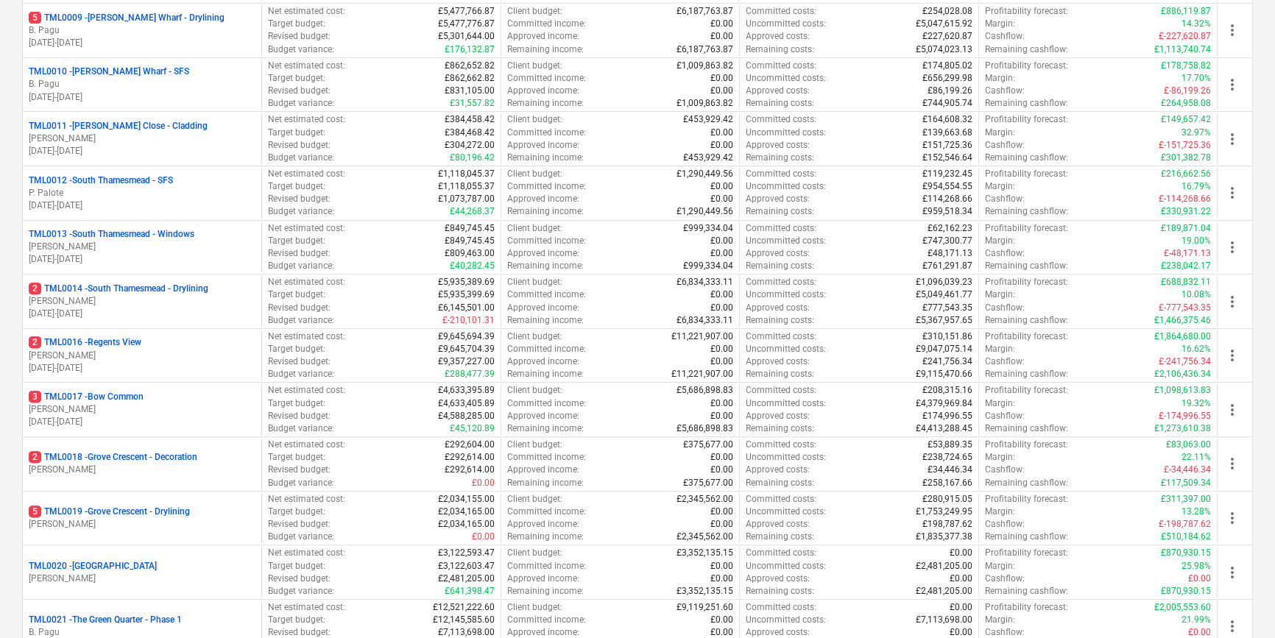
click at [146, 467] on p "[PERSON_NAME]" at bounding box center [142, 470] width 227 height 13
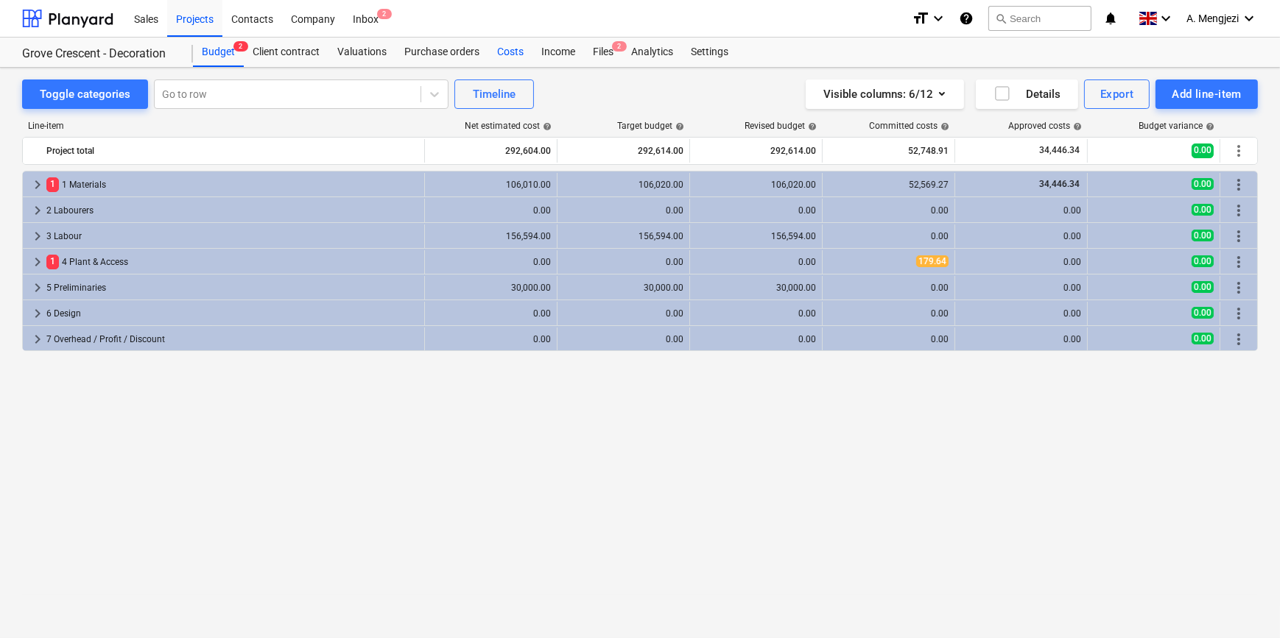
click at [513, 48] on div "Costs" at bounding box center [510, 52] width 44 height 29
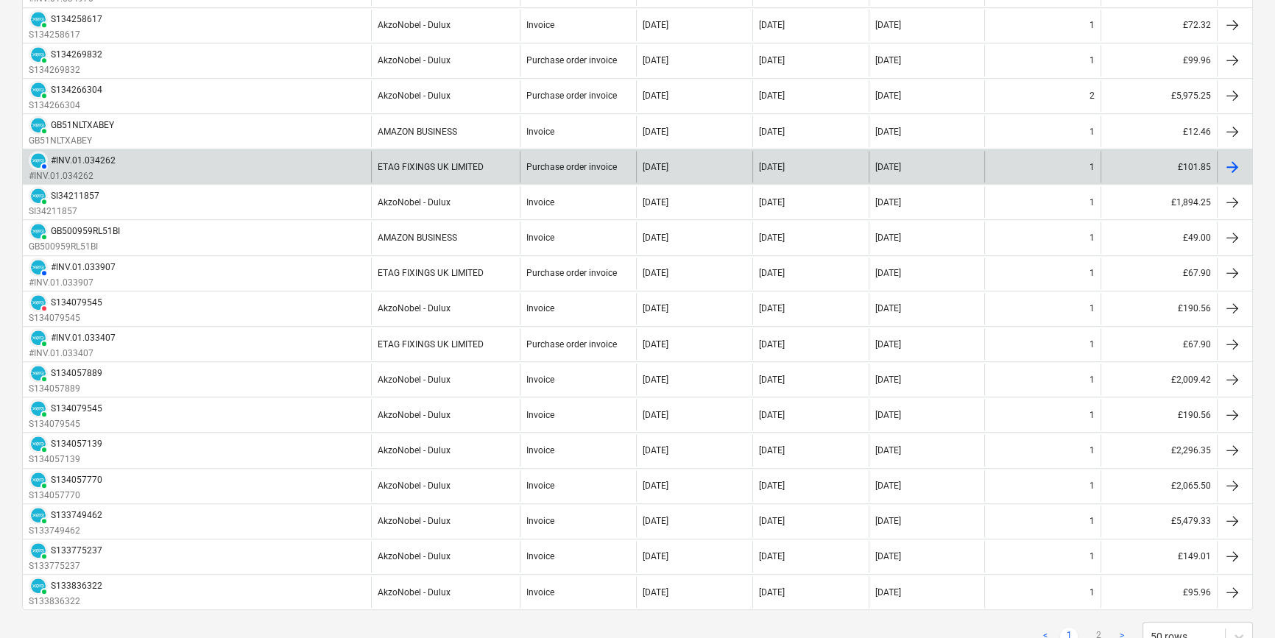
scroll to position [1458, 0]
